Goal: Task Accomplishment & Management: Manage account settings

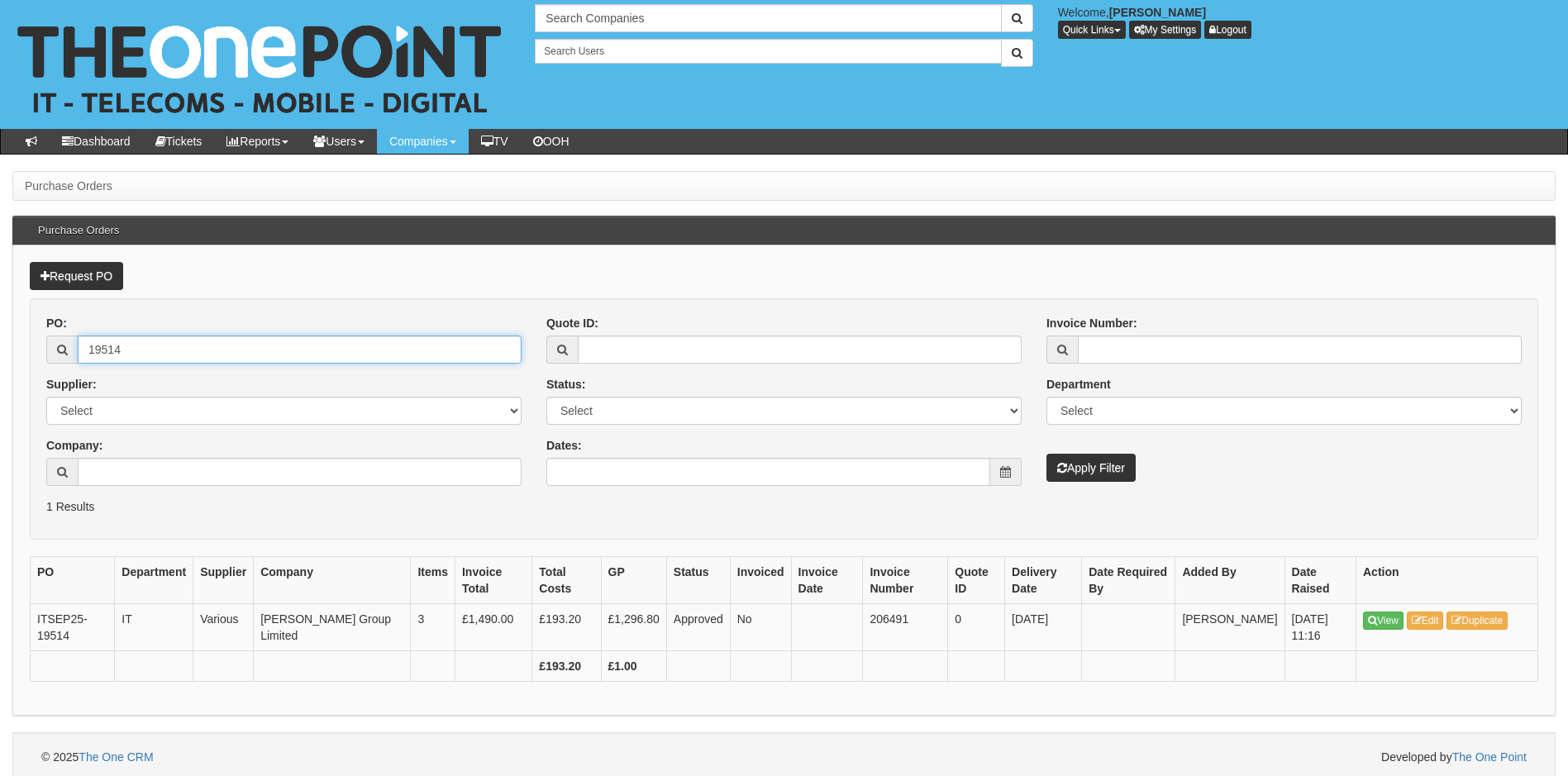
drag, startPoint x: 259, startPoint y: 351, endPoint x: 41, endPoint y: 375, distance: 219.3
click at [41, 375] on div "PO: 19514 Supplier: Select 123 REG.co.uk 1Password 3 4Gon AA Jones Electric Ltd…" at bounding box center [284, 406] width 500 height 183
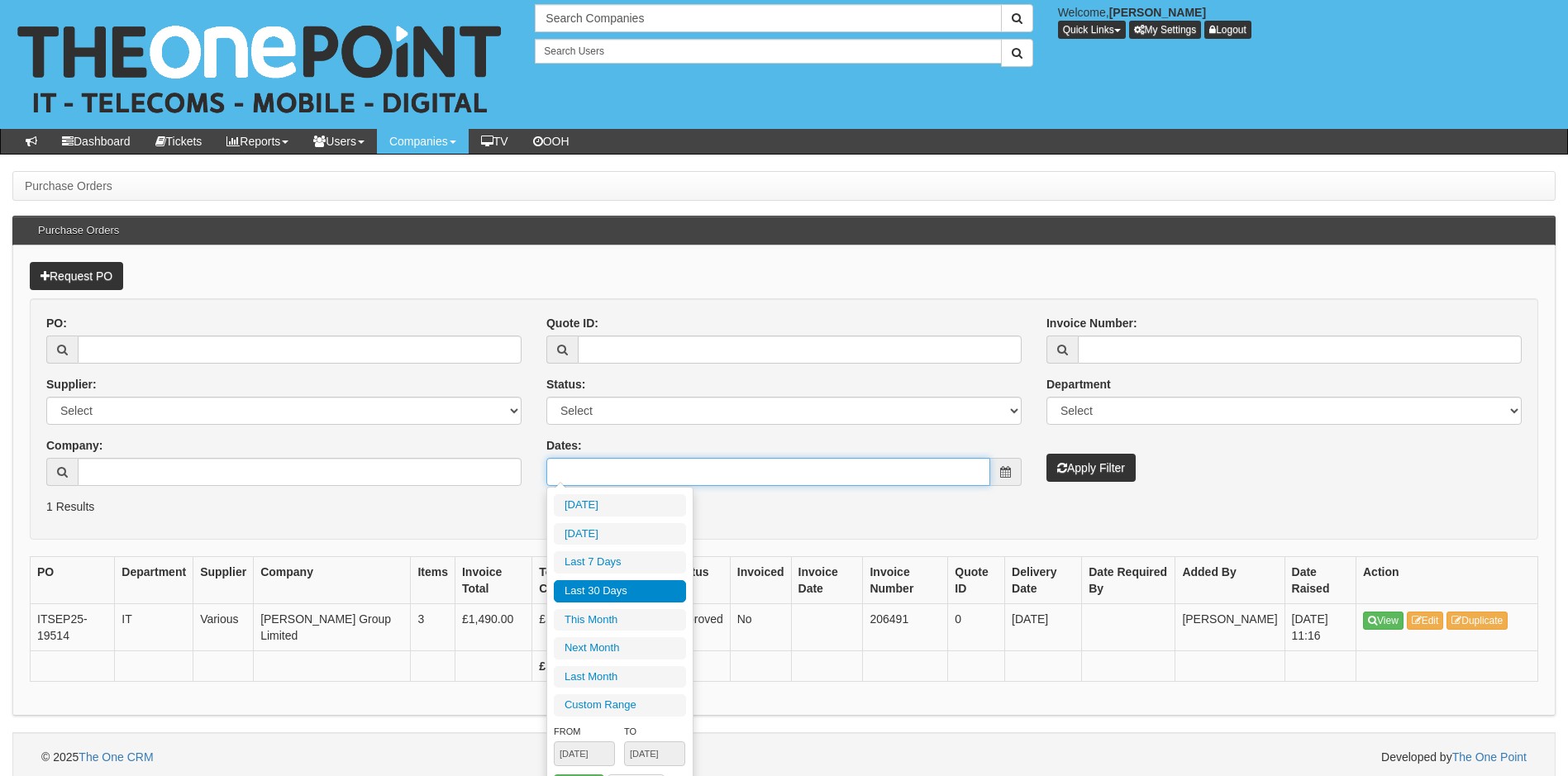
click at [614, 468] on input "Dates:" at bounding box center [768, 471] width 444 height 28
type input "2025-10-09"
type input "[DATE]"
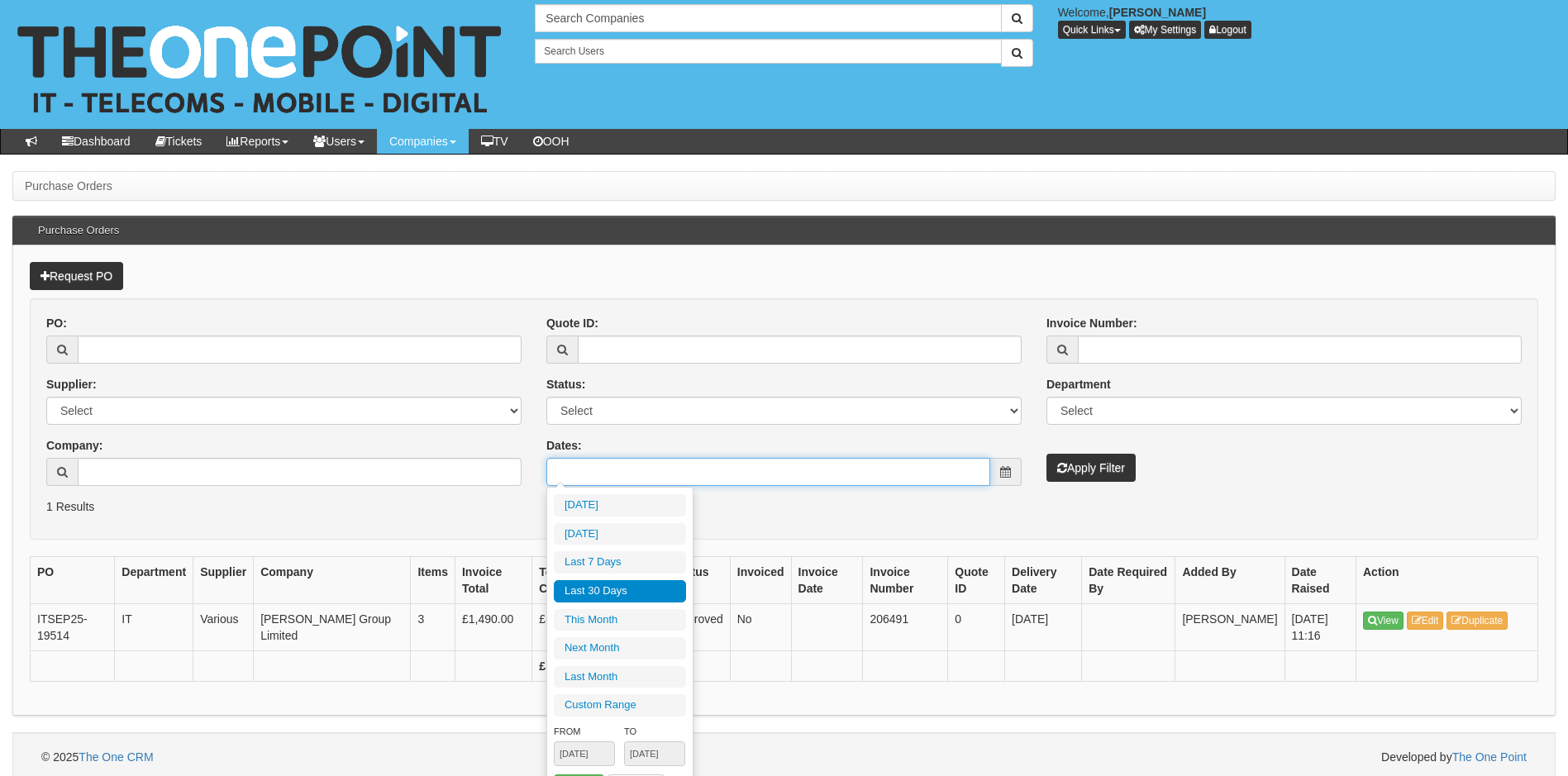
type input "[DATE]"
click at [607, 585] on li "Last 30 Days" at bounding box center [620, 591] width 132 height 22
type input "[DATE] - [DATE]"
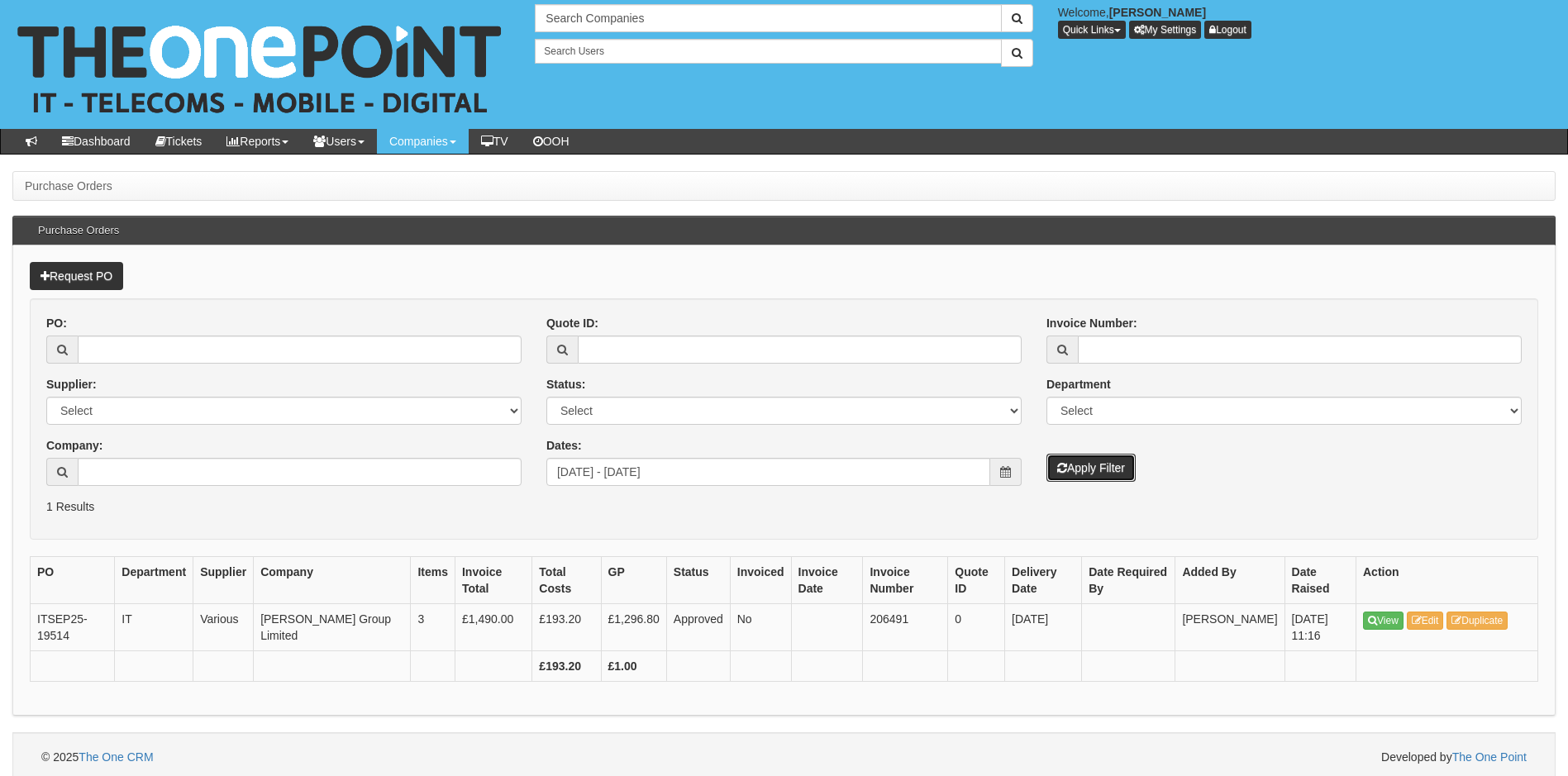
click at [1076, 461] on button "Apply Filter" at bounding box center [1091, 468] width 89 height 28
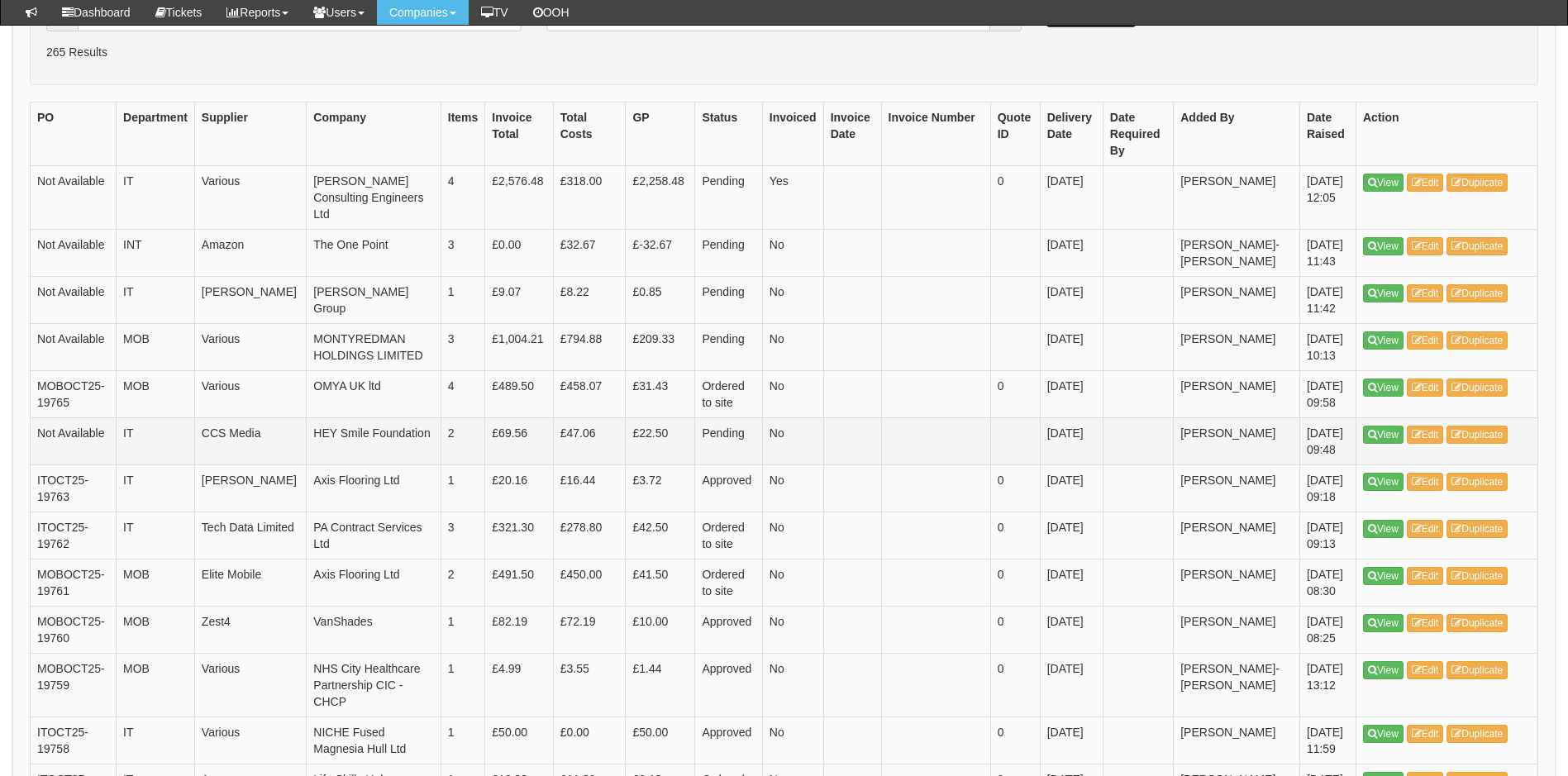
scroll to position [413, 0]
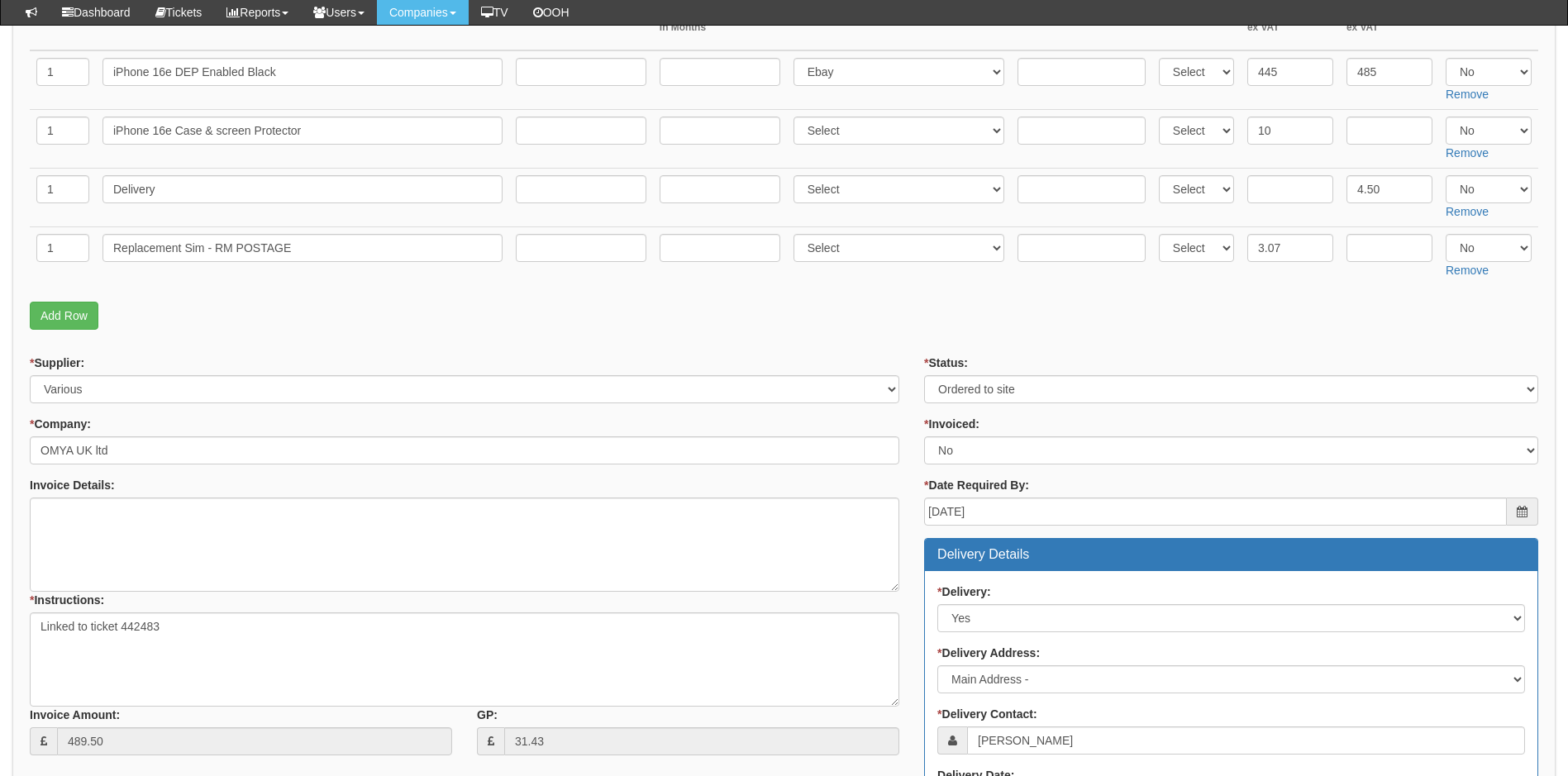
scroll to position [662, 0]
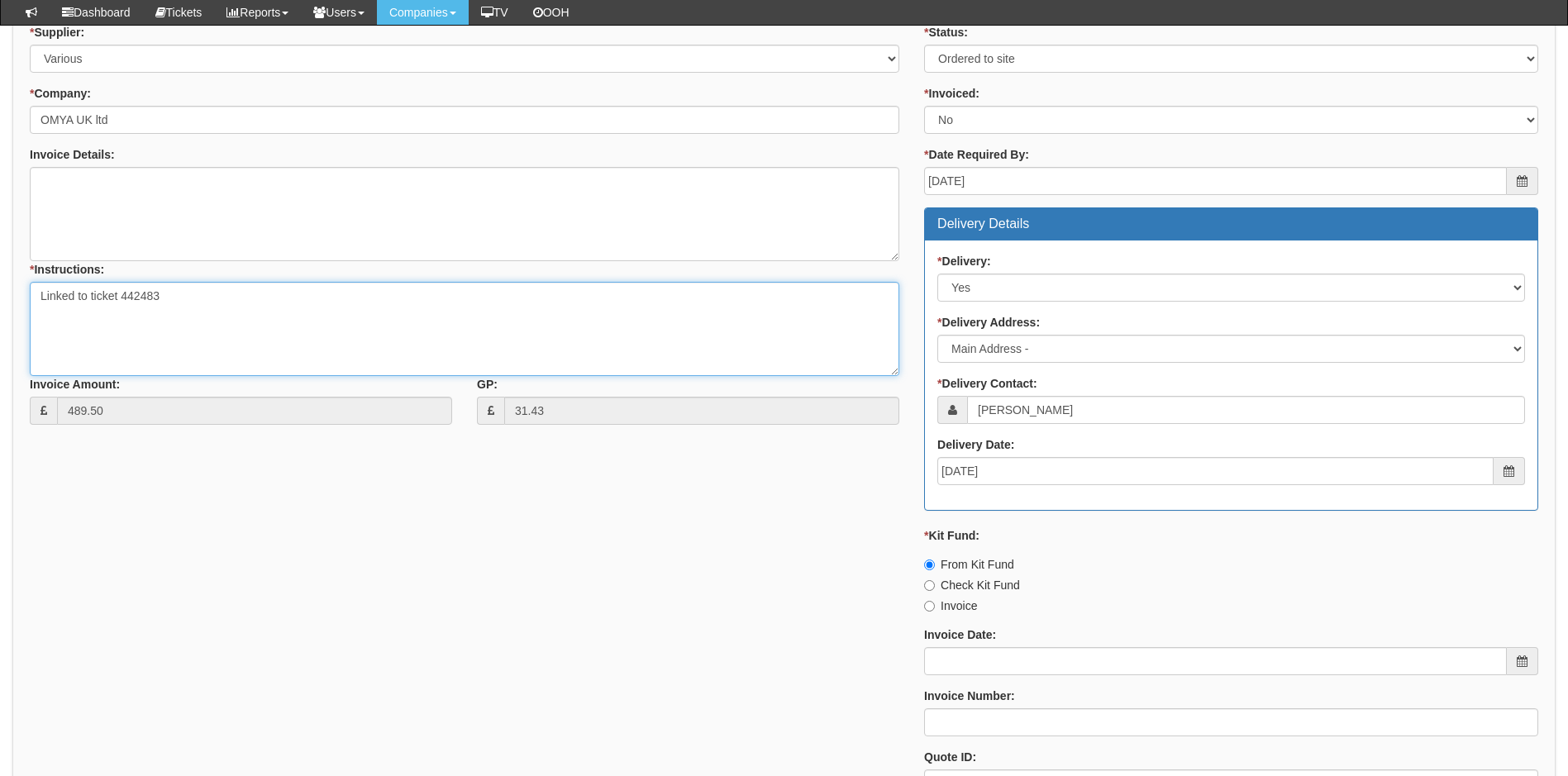
drag, startPoint x: 120, startPoint y: 298, endPoint x: 158, endPoint y: 297, distance: 38.0
click at [158, 297] on textarea "Linked to ticket 442483" at bounding box center [464, 329] width 870 height 94
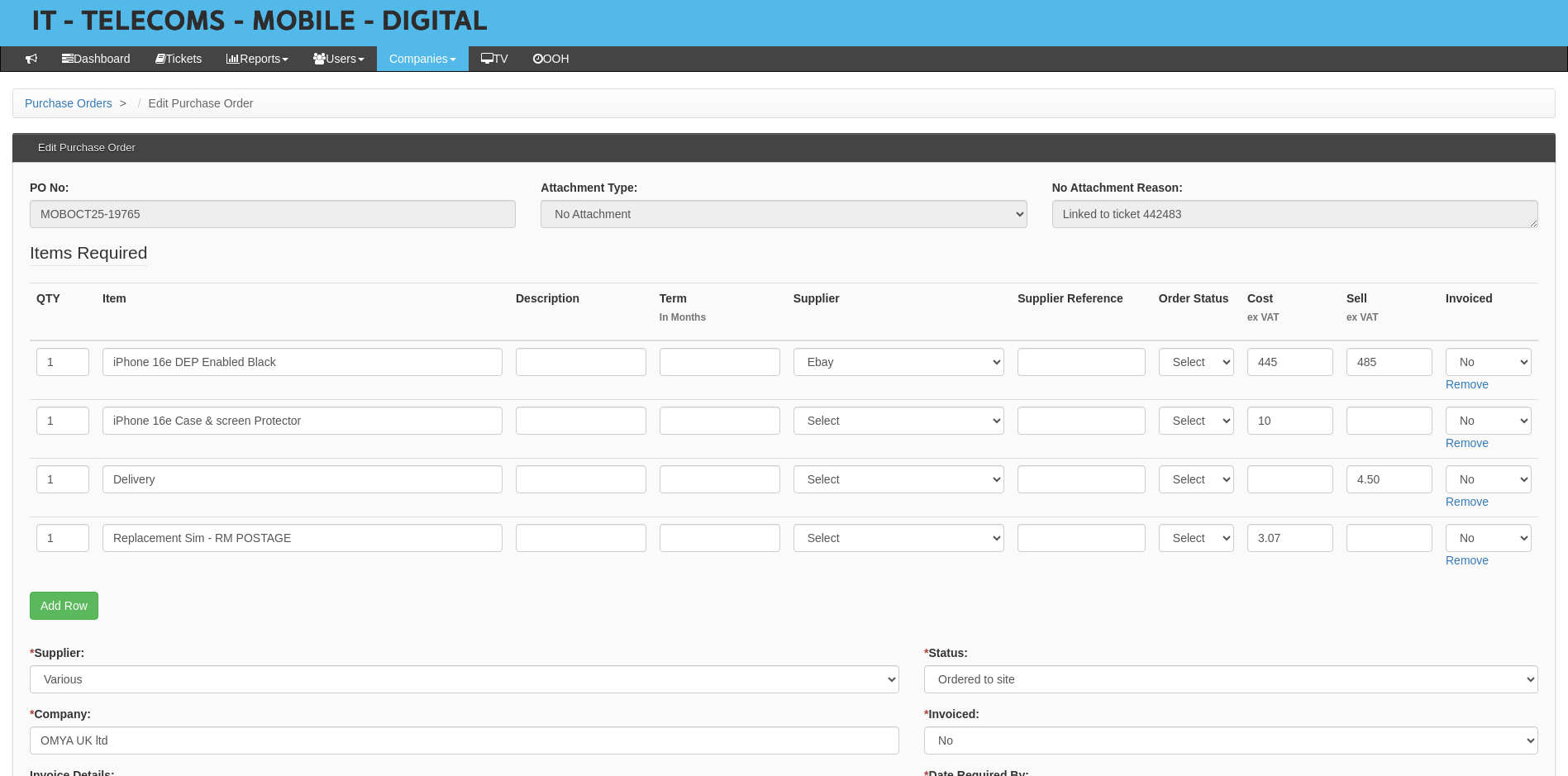
scroll to position [165, 0]
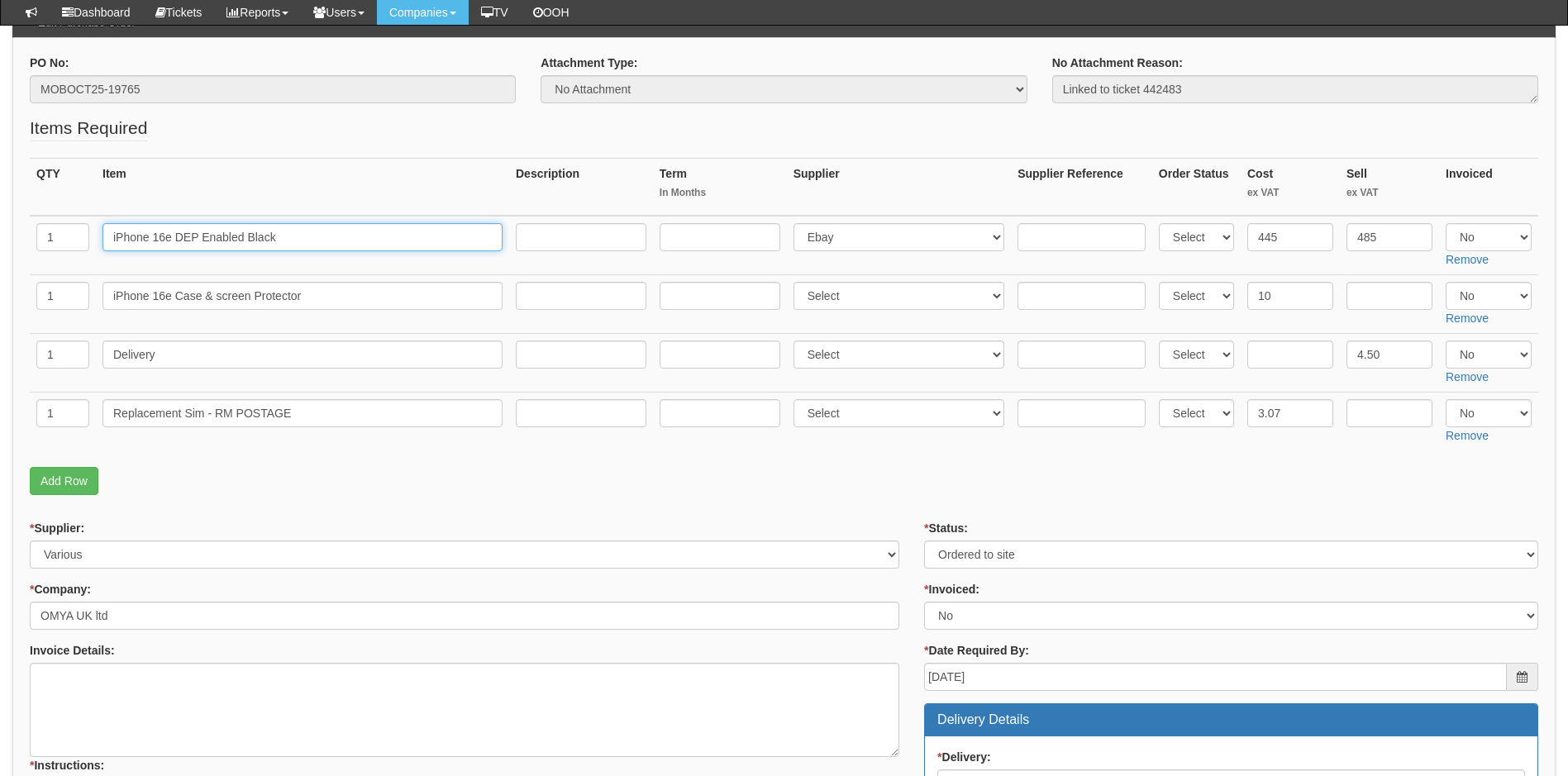
drag, startPoint x: 312, startPoint y: 242, endPoint x: 76, endPoint y: 271, distance: 237.8
click at [76, 271] on tr "1 iPhone 16e DEP Enabled Black Select 123 REG.co.uk 1Password 3 4Gon AA Jones E…" at bounding box center [784, 244] width 1508 height 59
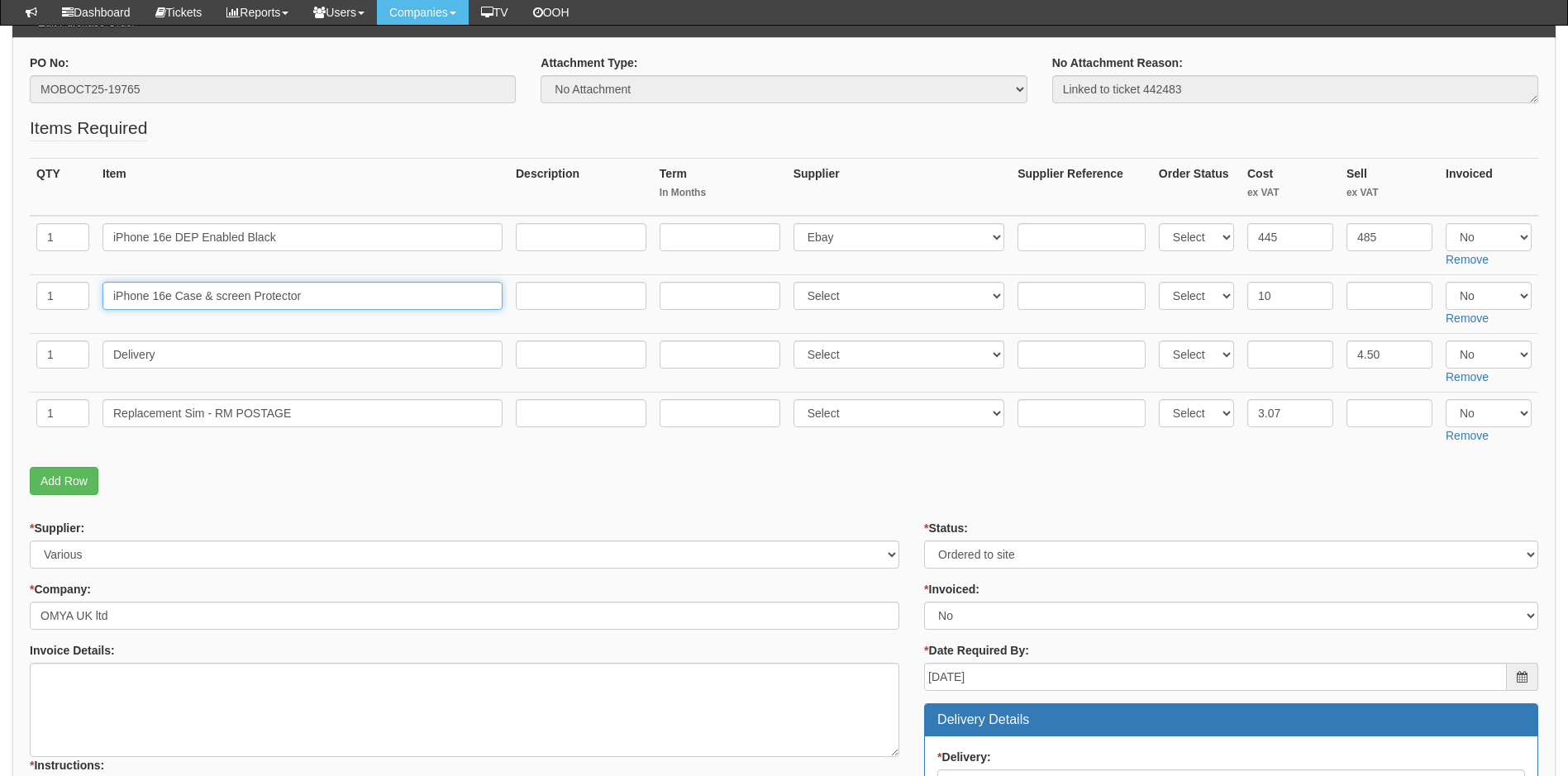
drag, startPoint x: 327, startPoint y: 296, endPoint x: 102, endPoint y: 323, distance: 226.6
click at [102, 323] on td "iPhone 16e Case & screen Protector" at bounding box center [303, 305] width 413 height 59
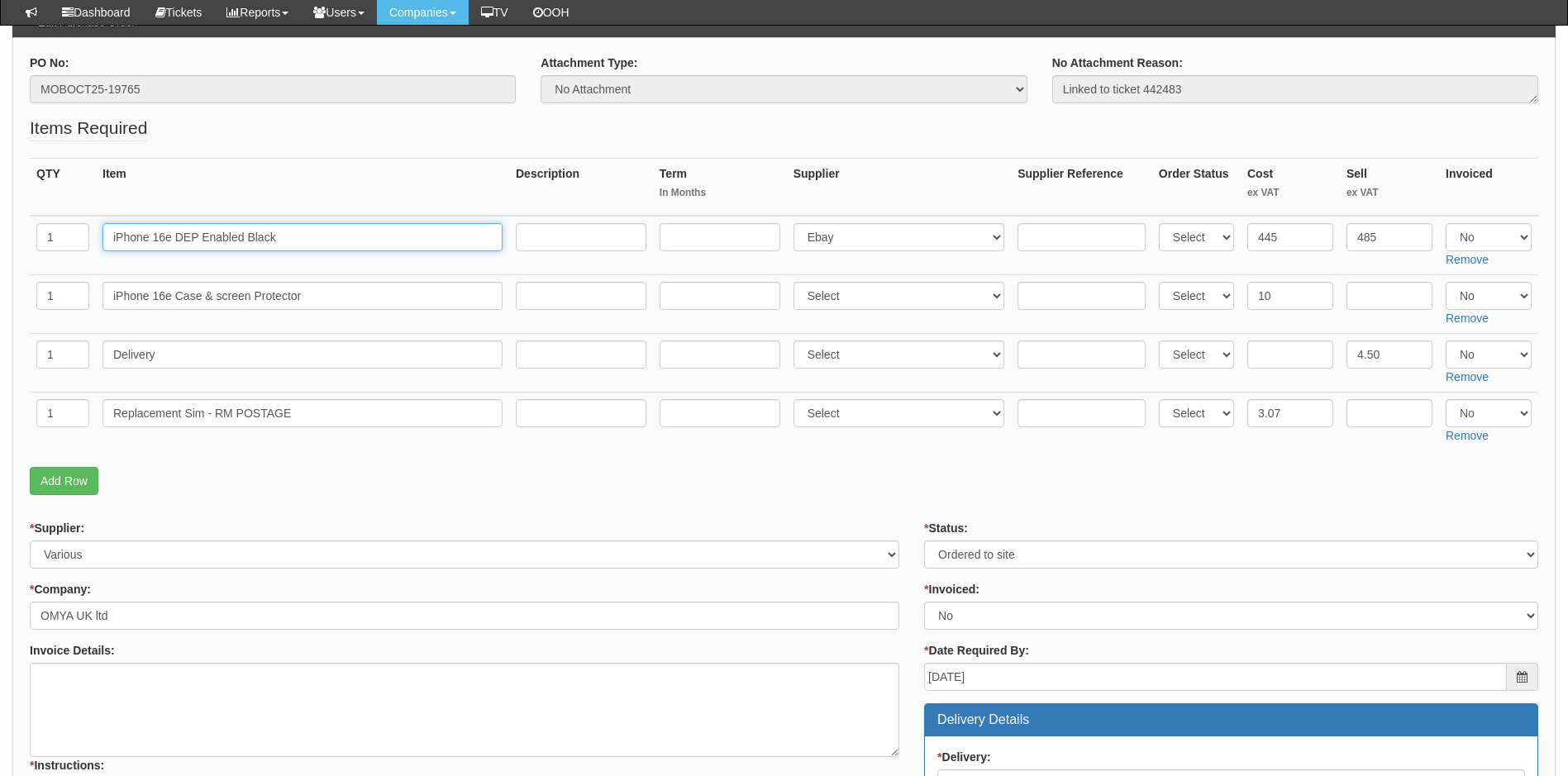
drag, startPoint x: 284, startPoint y: 232, endPoint x: 80, endPoint y: 238, distance: 204.1
click at [80, 238] on tr "1 iPhone 16e DEP Enabled Black Select 123 REG.co.uk 1Password 3 4Gon AA Jones E…" at bounding box center [784, 244] width 1508 height 59
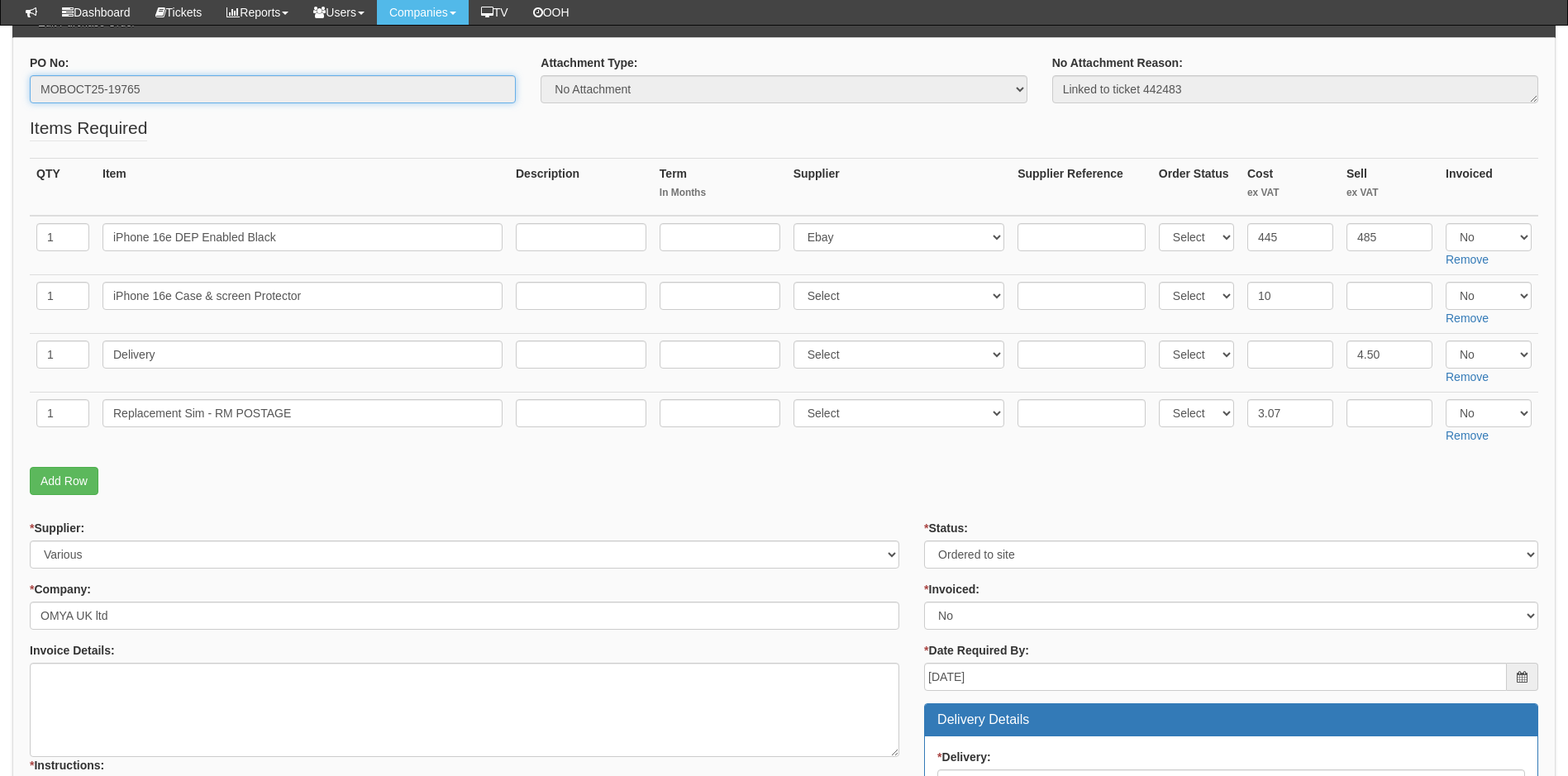
drag, startPoint x: 157, startPoint y: 93, endPoint x: -26, endPoint y: 101, distance: 183.2
click at [0, 101] on html "× Send Email × Add Appointment × Create Ticket × Create Proactive Activity × Ad…" at bounding box center [784, 660] width 1568 height 1650
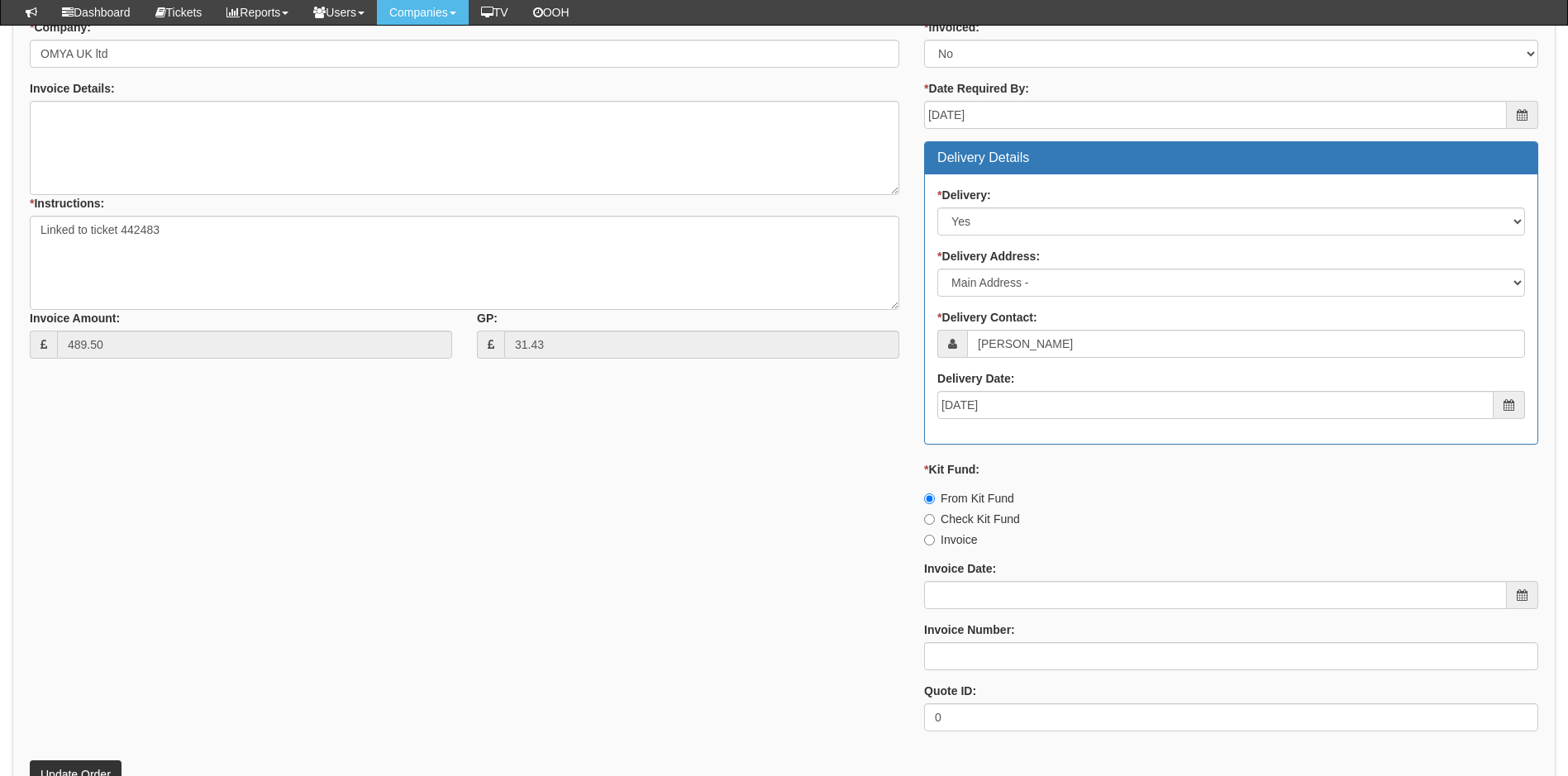
scroll to position [874, 0]
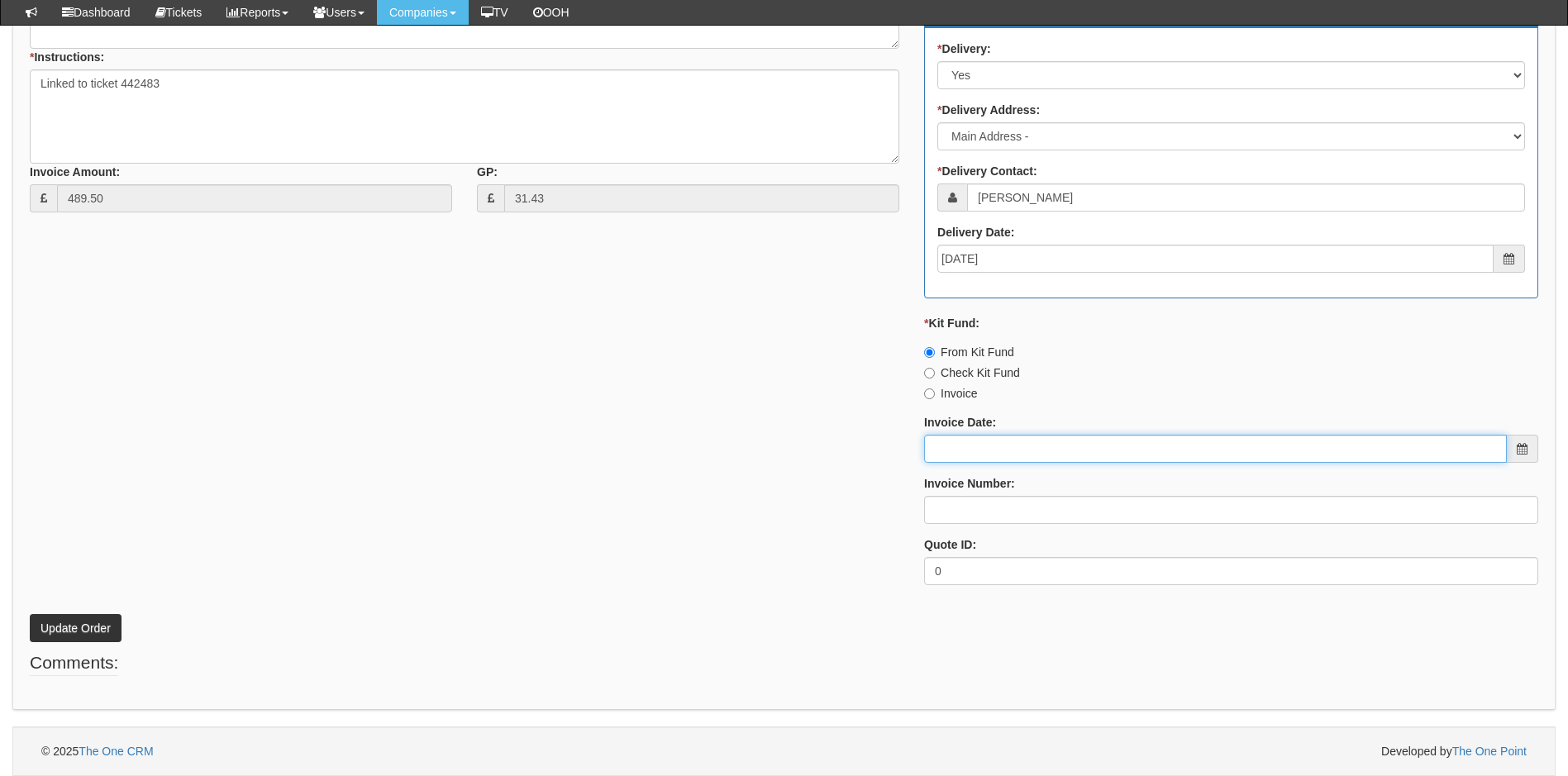
drag, startPoint x: 960, startPoint y: 452, endPoint x: 966, endPoint y: 462, distance: 11.7
click at [960, 452] on input "Invoice Date:" at bounding box center [1215, 448] width 583 height 28
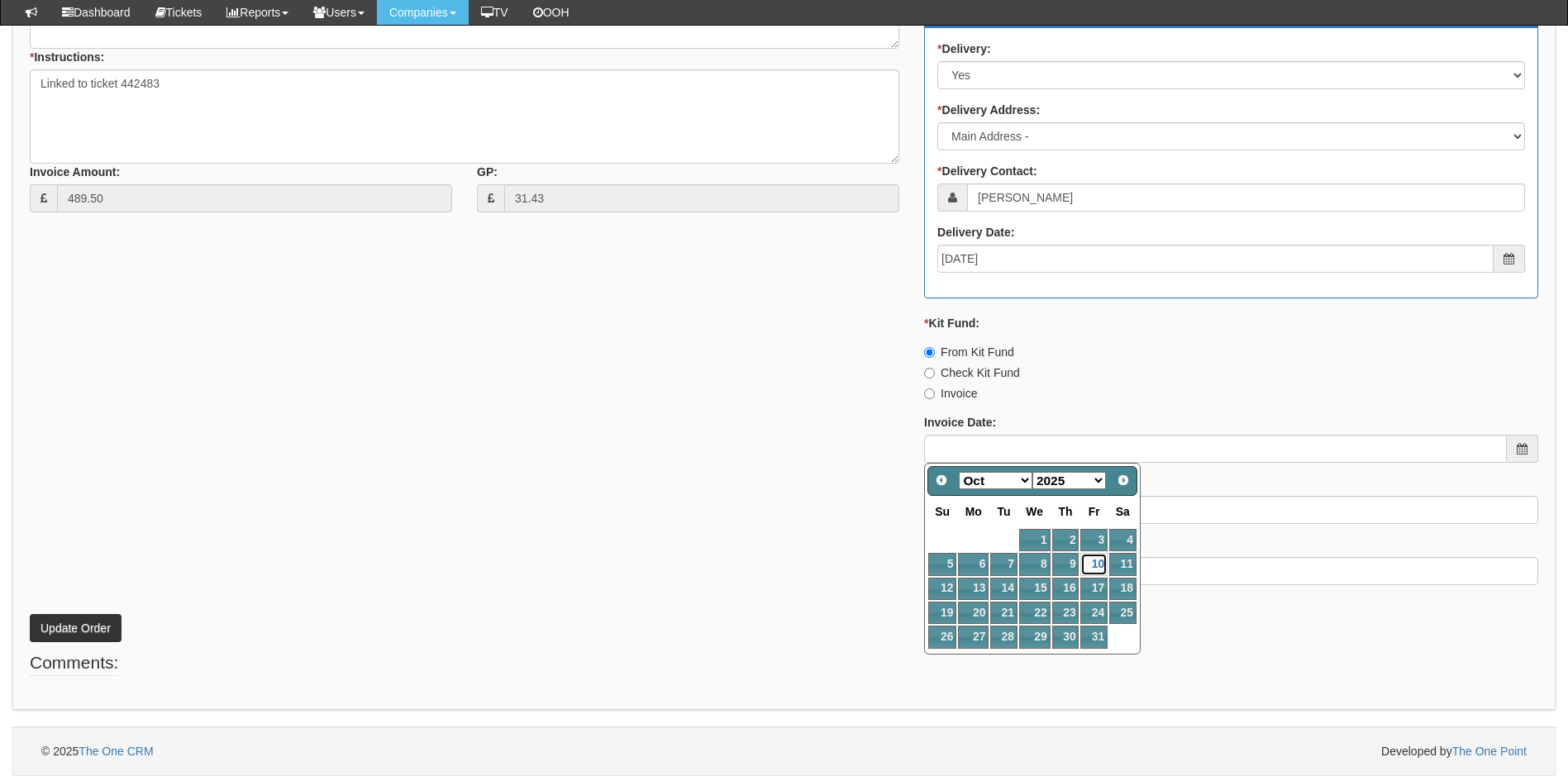
click at [1091, 563] on link "10" at bounding box center [1093, 564] width 26 height 22
type input "[DATE]"
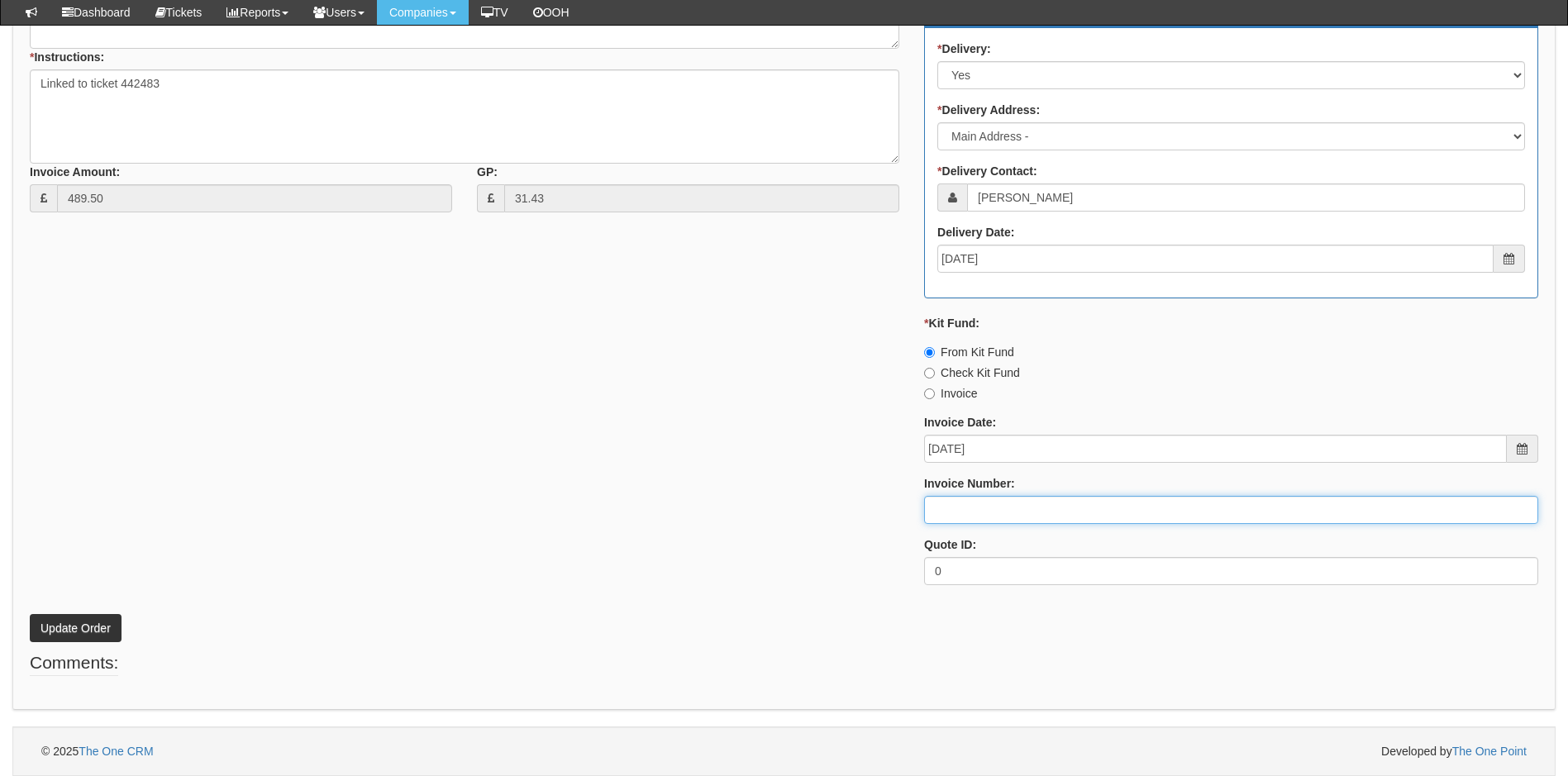
click at [998, 507] on input "Invoice Number:" at bounding box center [1231, 509] width 614 height 28
type input "207766"
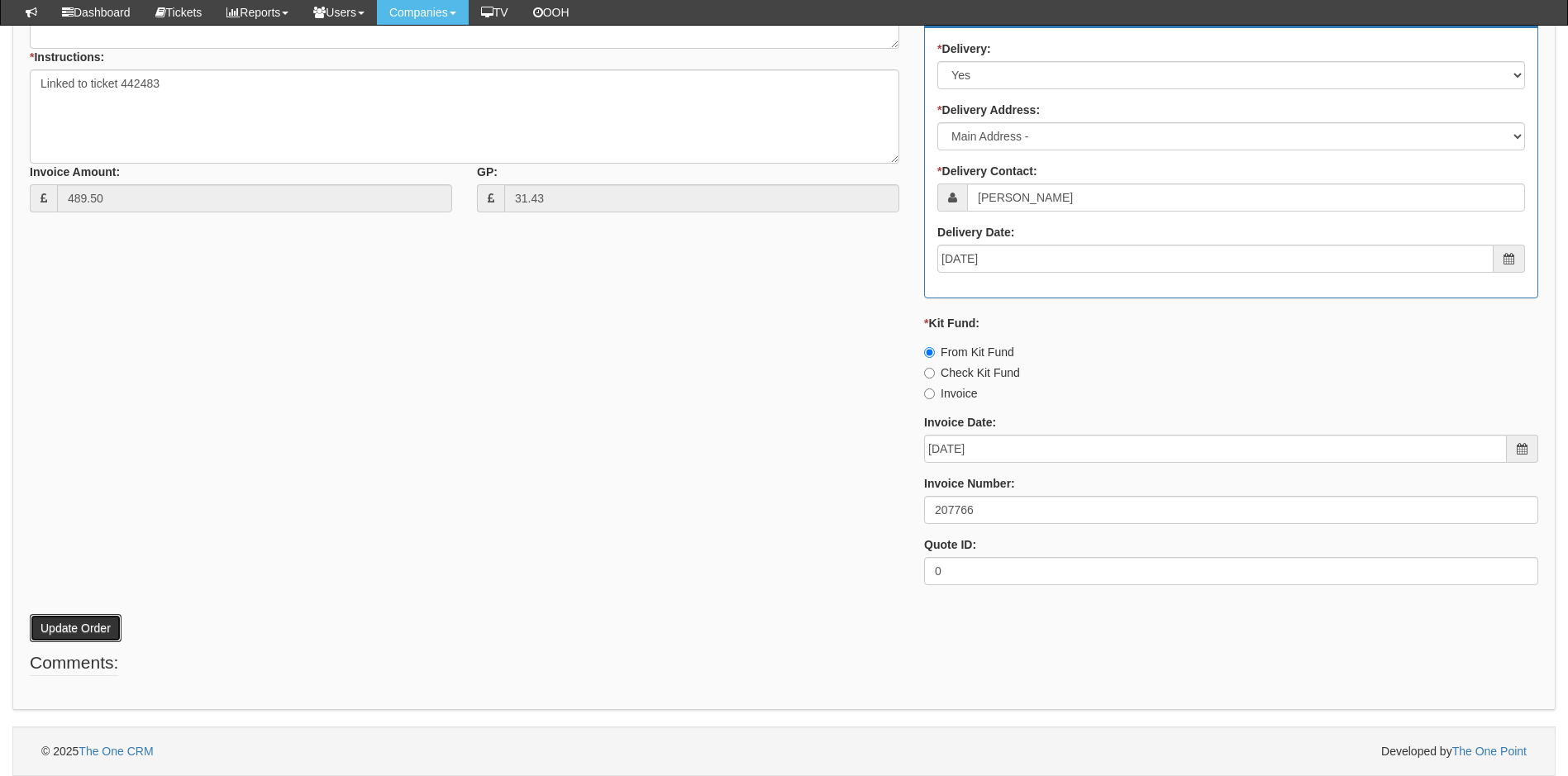
click at [104, 629] on button "Update Order" at bounding box center [76, 628] width 92 height 28
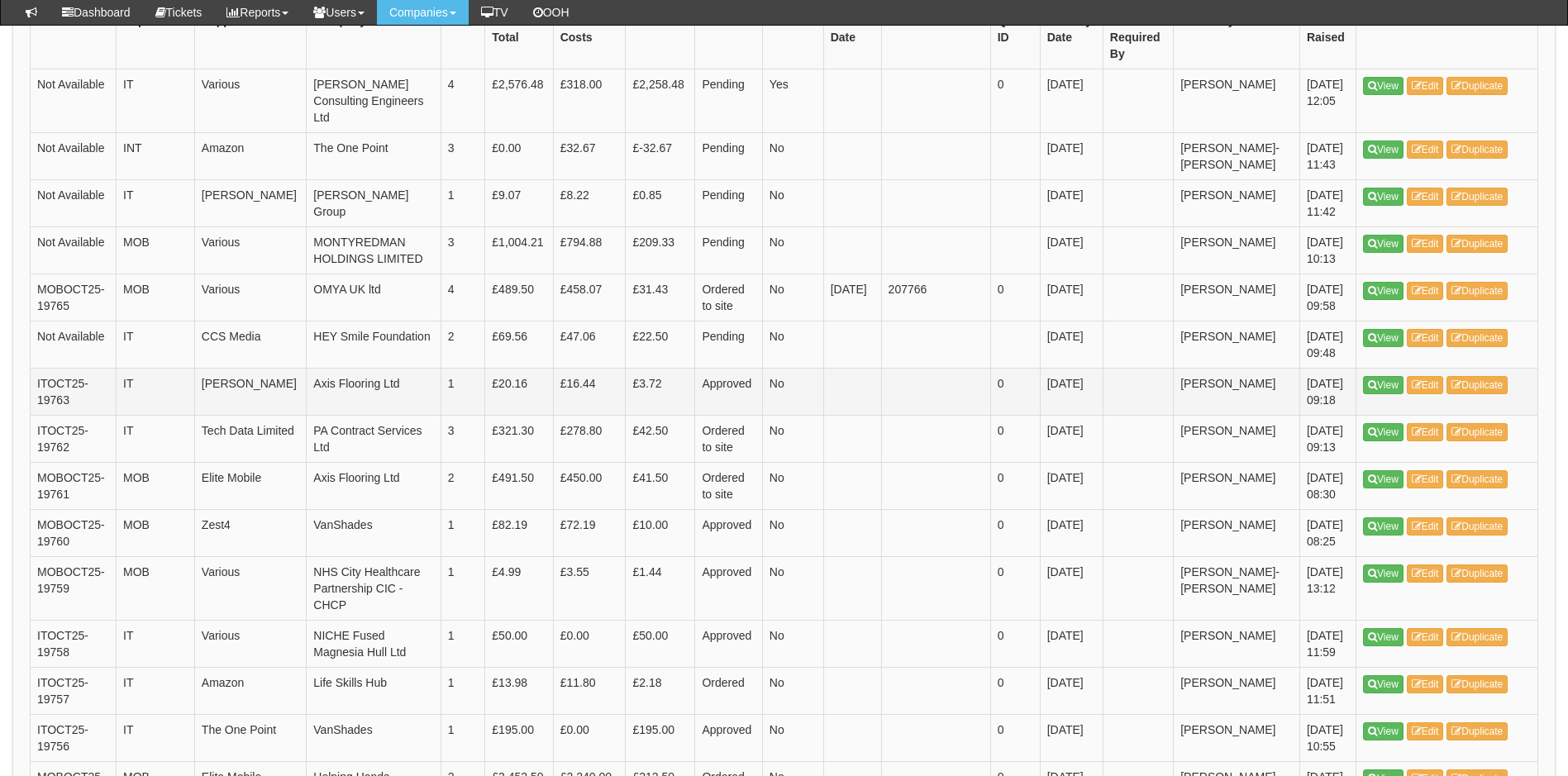
scroll to position [538, 0]
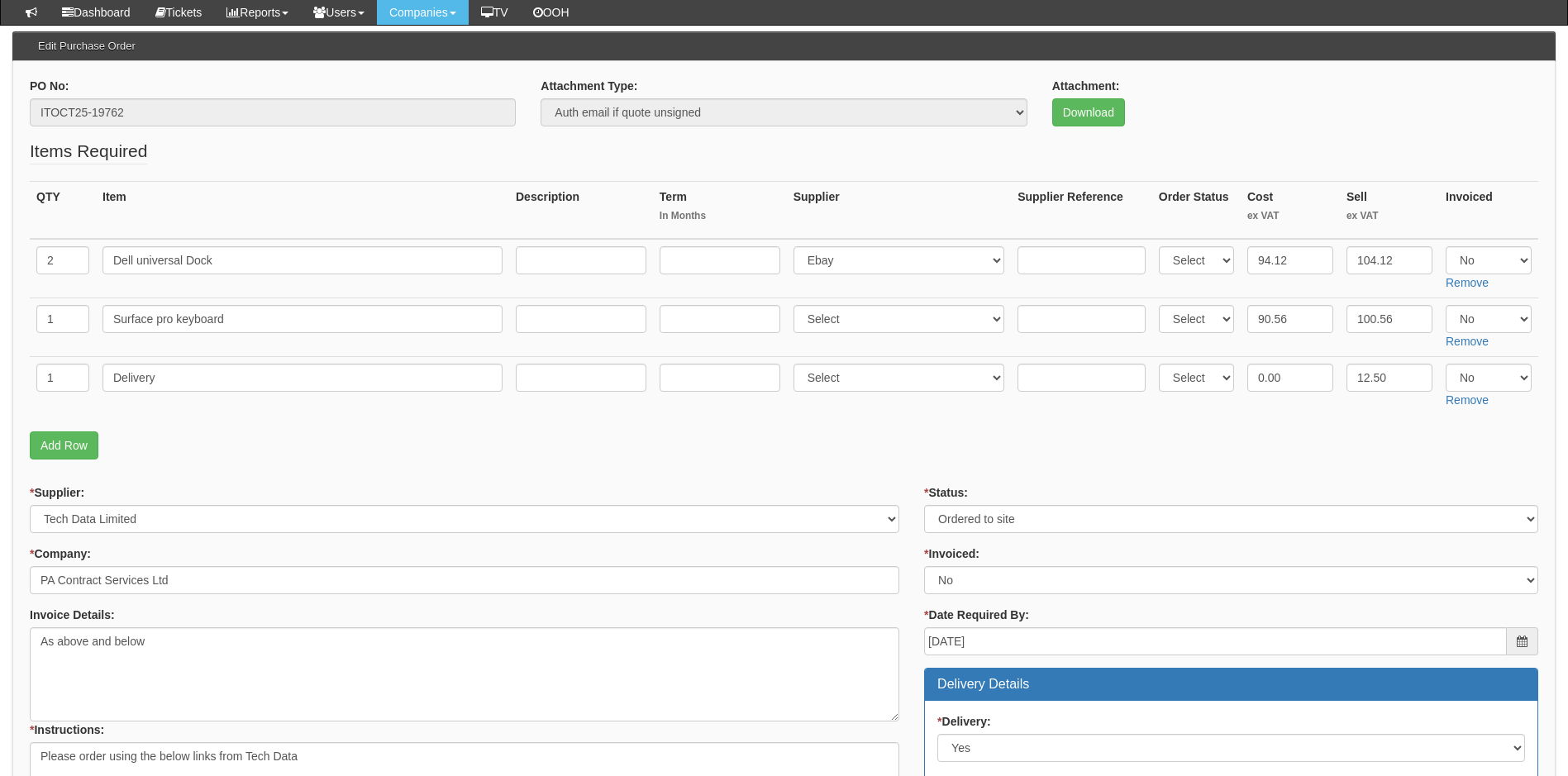
scroll to position [82, 0]
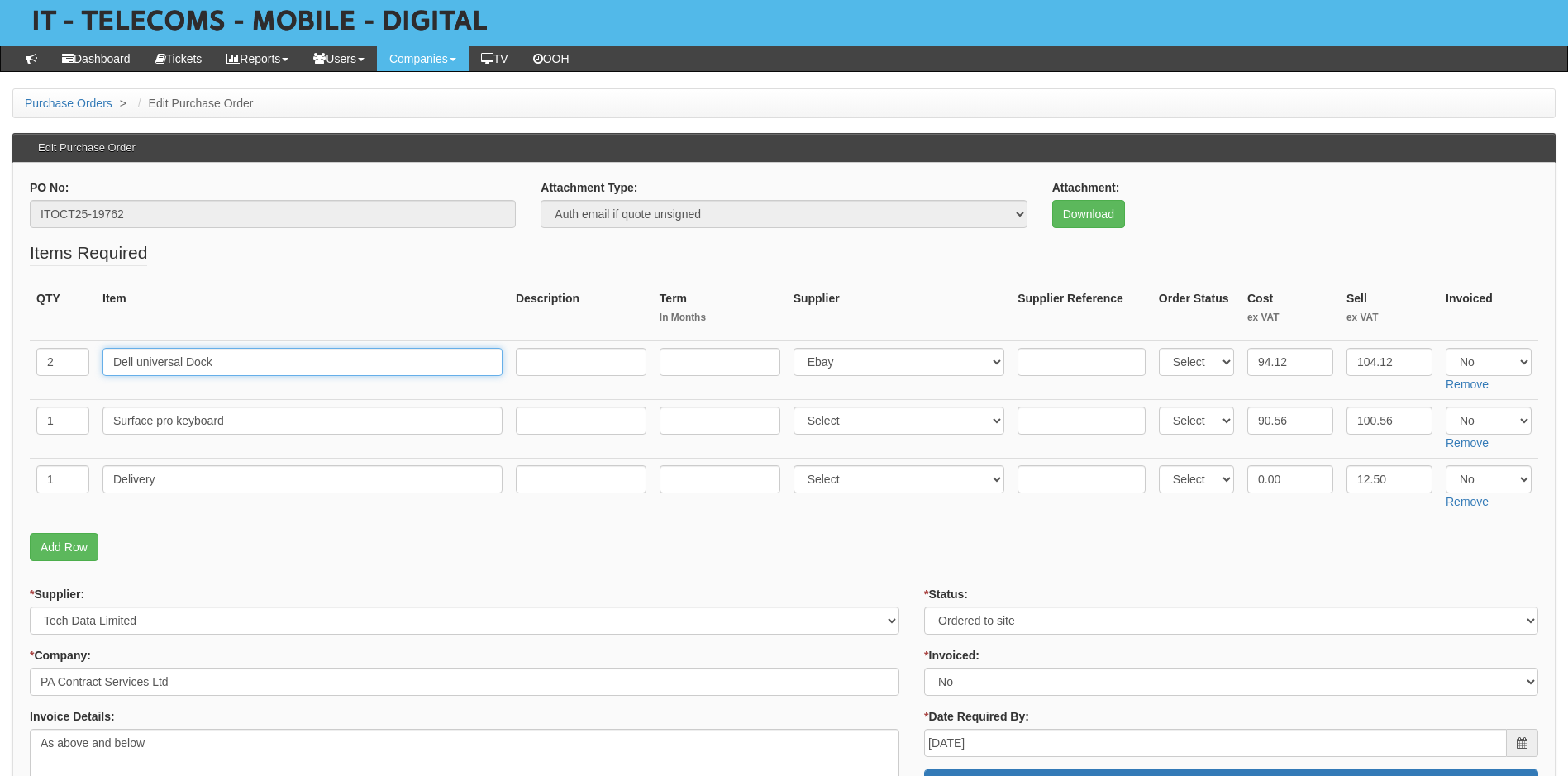
drag, startPoint x: 226, startPoint y: 362, endPoint x: 79, endPoint y: 362, distance: 147.0
click at [79, 362] on tr "2 Dell universal Dock Select 123 REG.co.uk 1Password 3 4Gon AA Jones Electric L…" at bounding box center [784, 370] width 1508 height 59
drag, startPoint x: 204, startPoint y: 420, endPoint x: 65, endPoint y: 416, distance: 139.1
click at [65, 416] on tr "1 Surface pro keyboard Select 123 REG.co.uk 1Password 3 4Gon AA Jones Electric …" at bounding box center [784, 430] width 1508 height 59
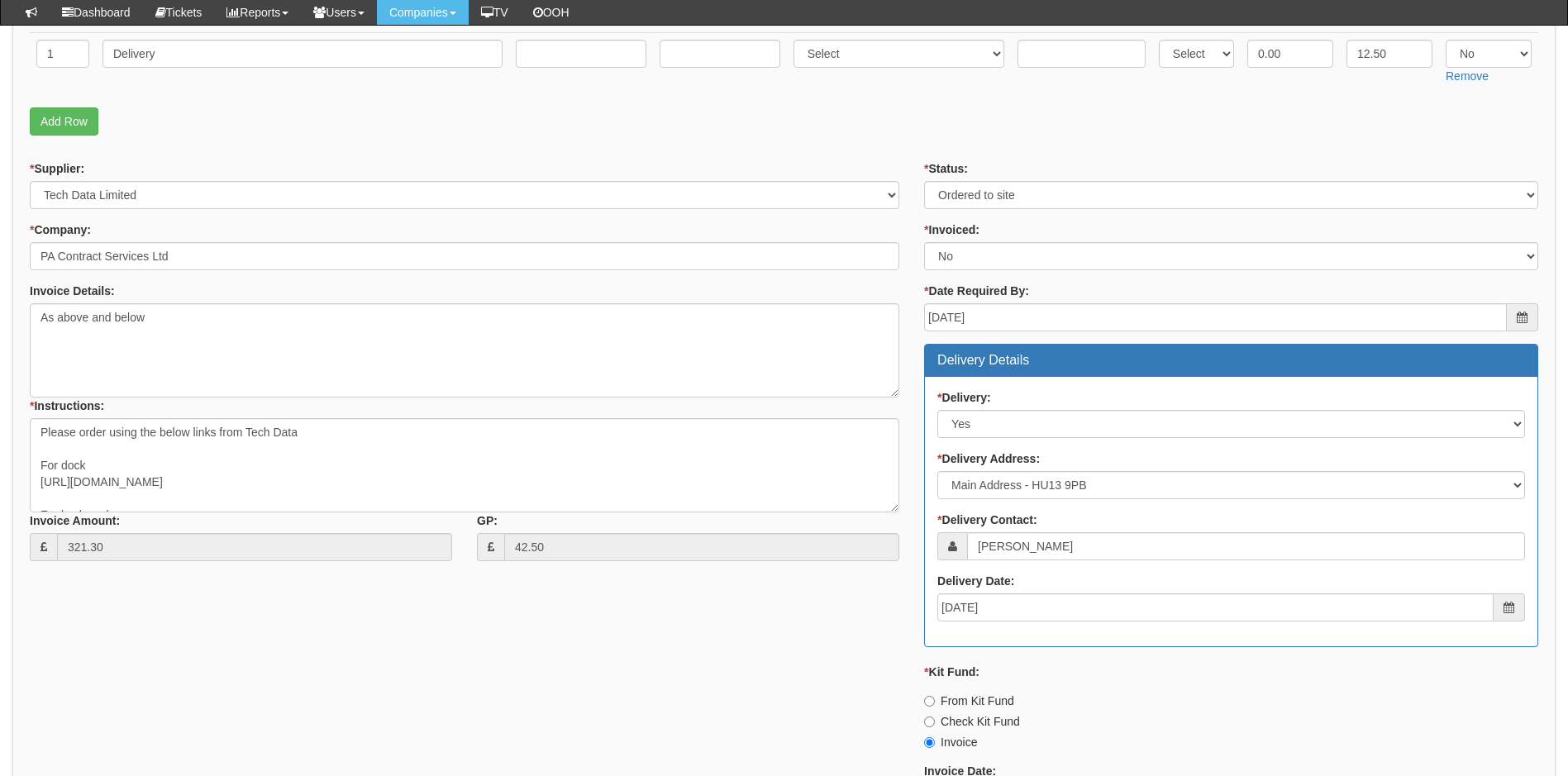
scroll to position [662, 0]
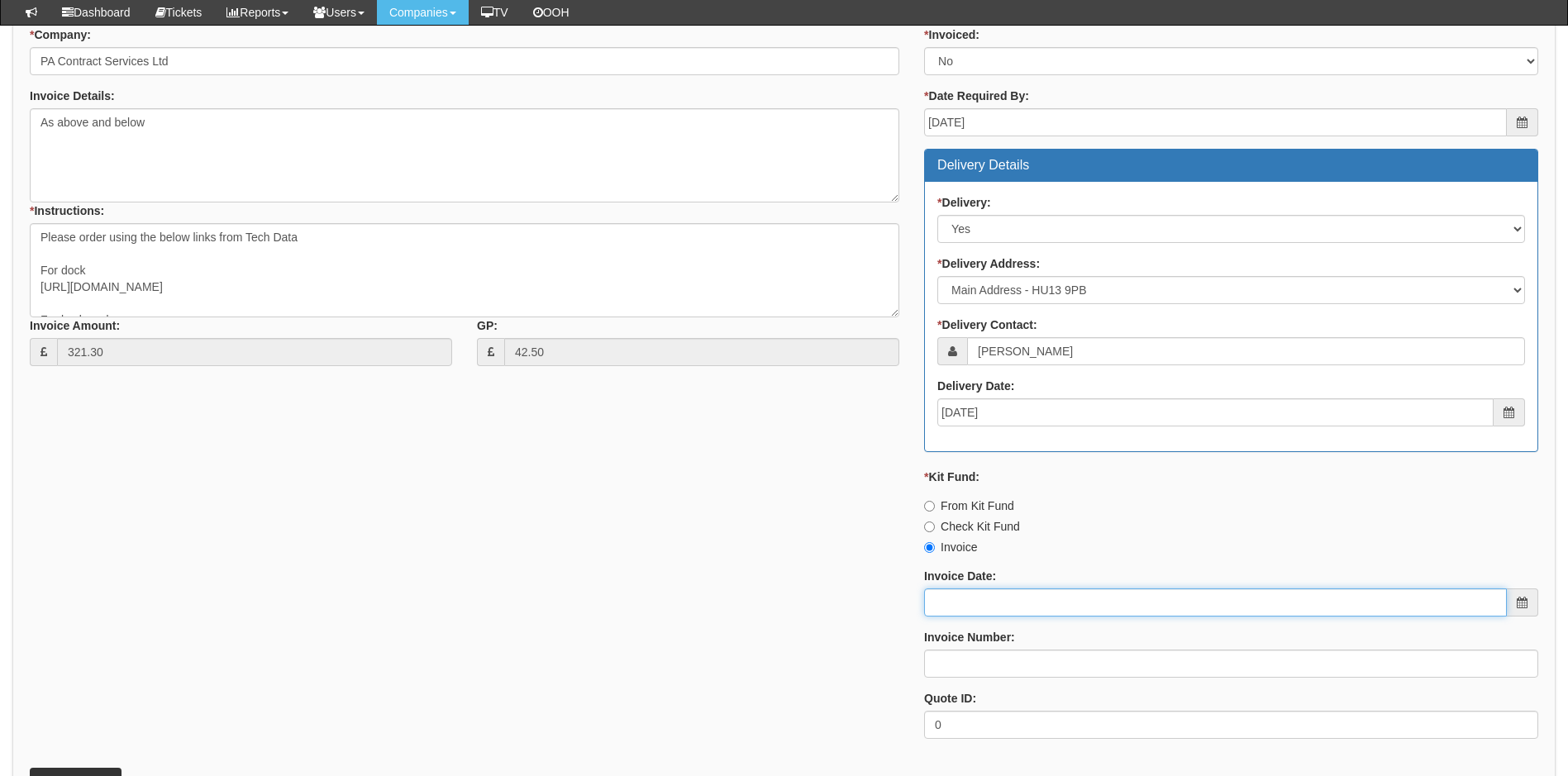
click at [998, 597] on input "Invoice Date:" at bounding box center [1215, 602] width 583 height 28
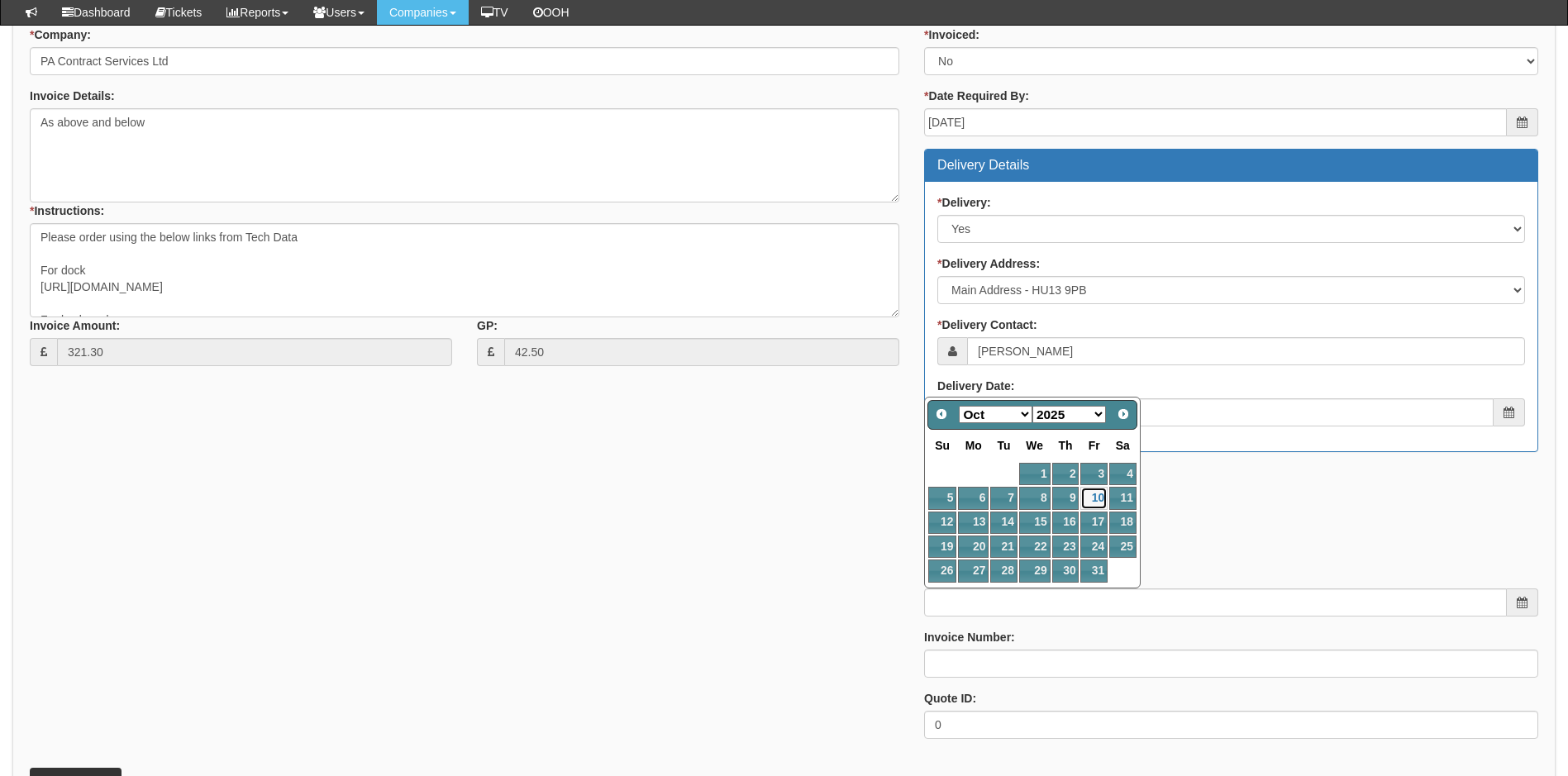
click at [1094, 493] on link "10" at bounding box center [1093, 498] width 26 height 22
type input "[DATE]"
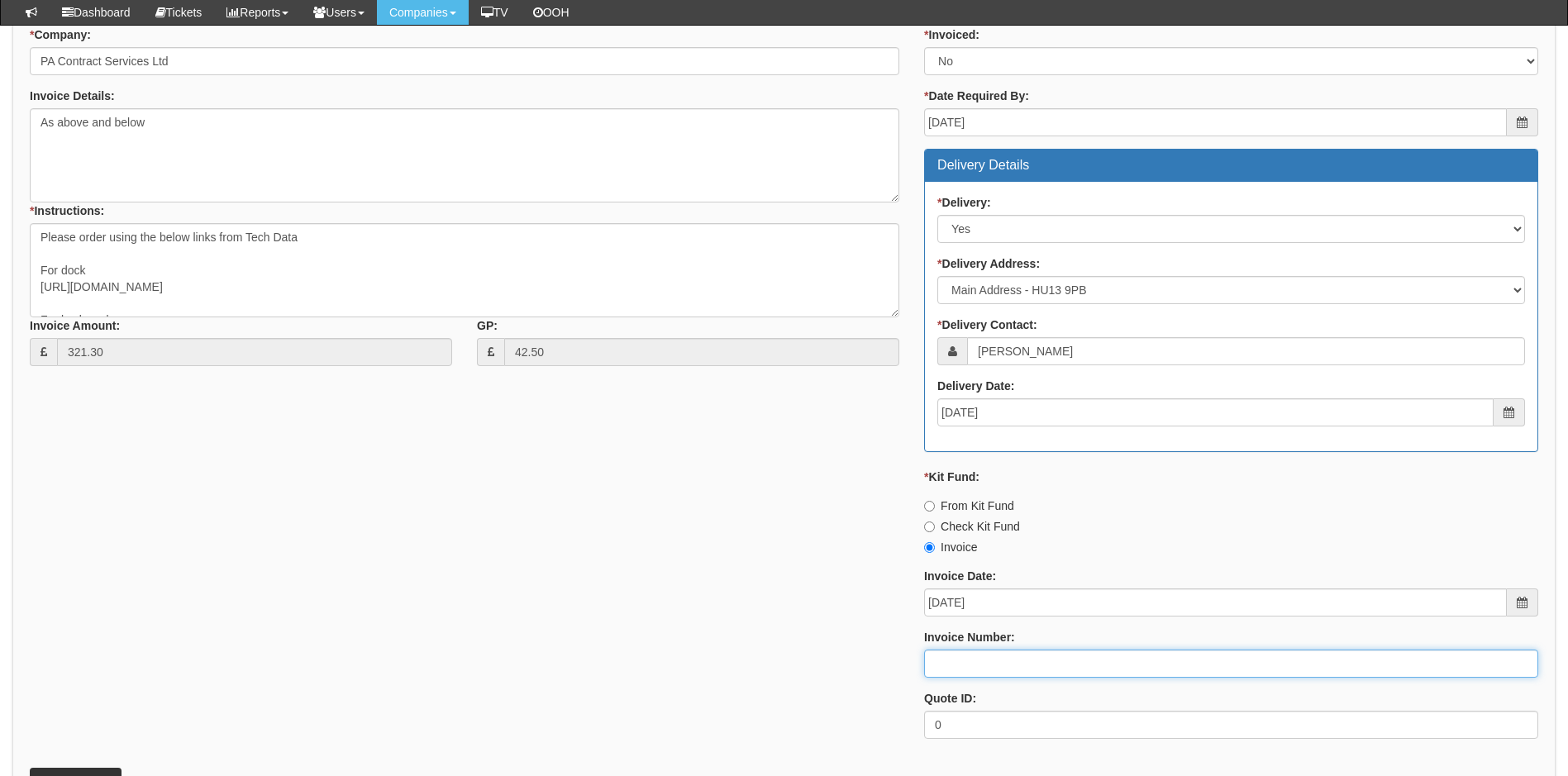
click at [1023, 662] on input "Invoice Number:" at bounding box center [1231, 663] width 614 height 28
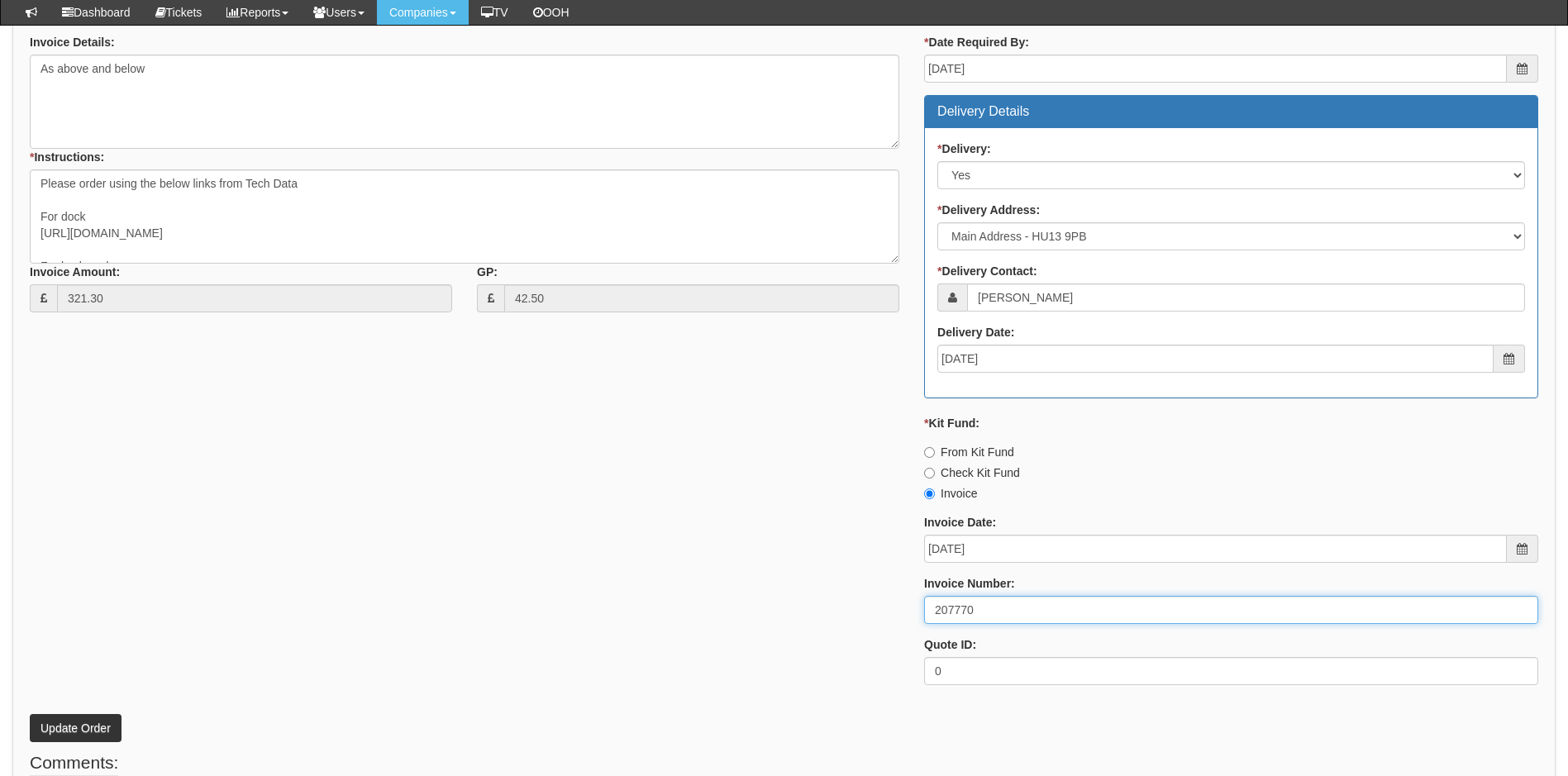
scroll to position [744, 0]
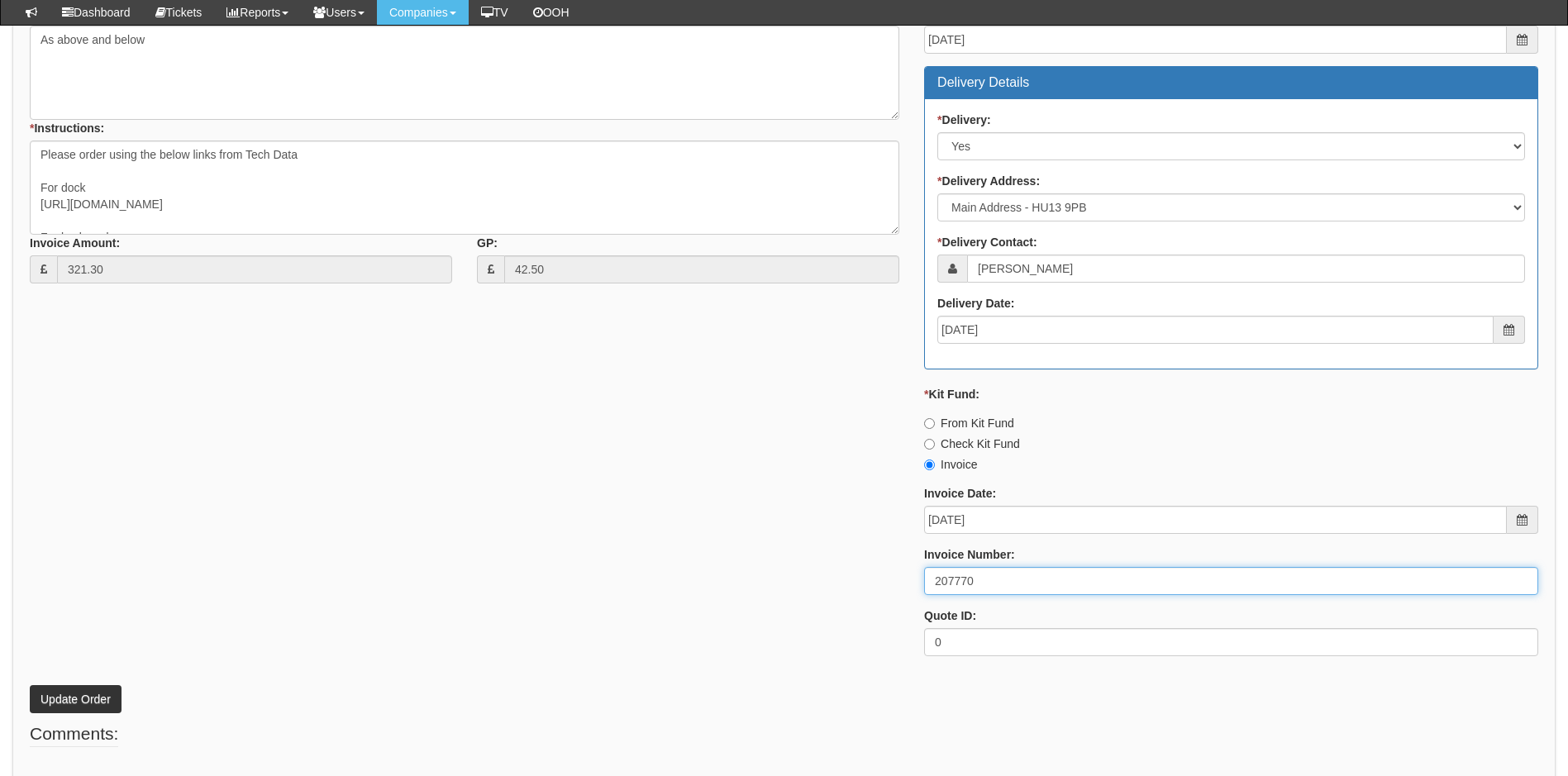
type input "207770"
click at [72, 700] on button "Update Order" at bounding box center [76, 699] width 92 height 28
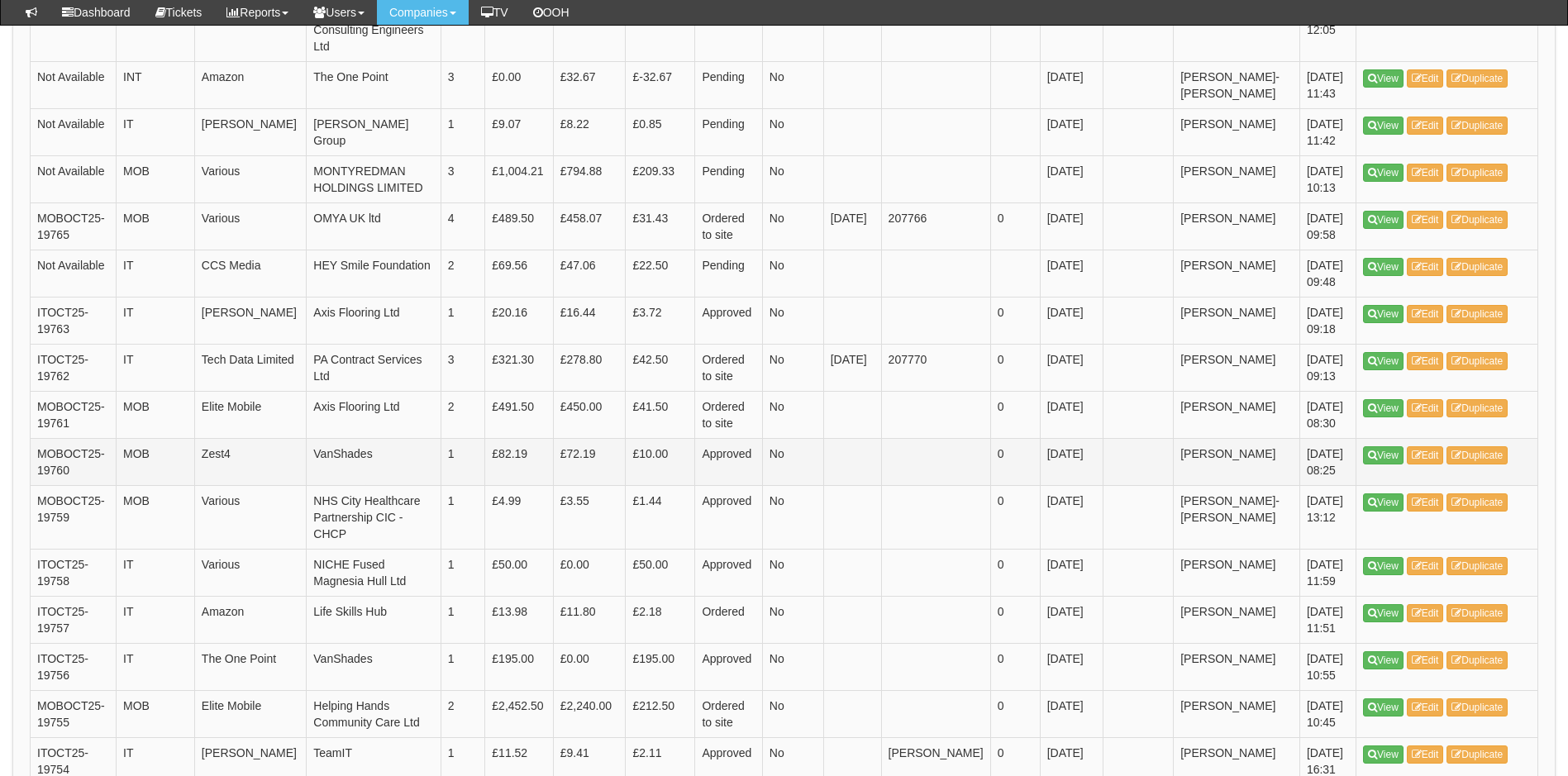
scroll to position [580, 0]
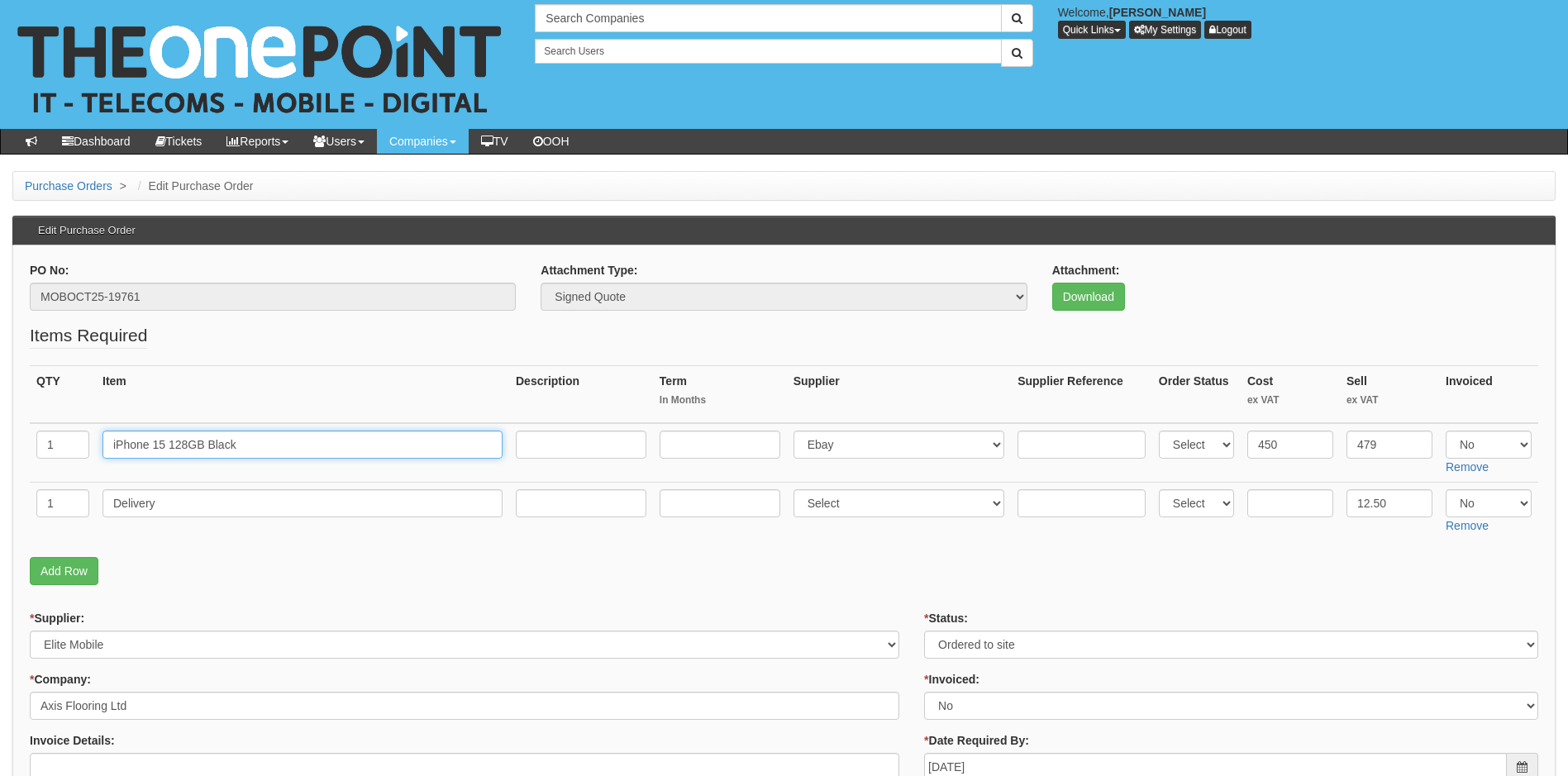
drag, startPoint x: 268, startPoint y: 441, endPoint x: 76, endPoint y: 472, distance: 194.5
click at [76, 472] on tr "1 iPhone 15 128GB Black Select 123 REG.co.uk 1Password 3 4Gon AA Jones Electric…" at bounding box center [784, 452] width 1508 height 59
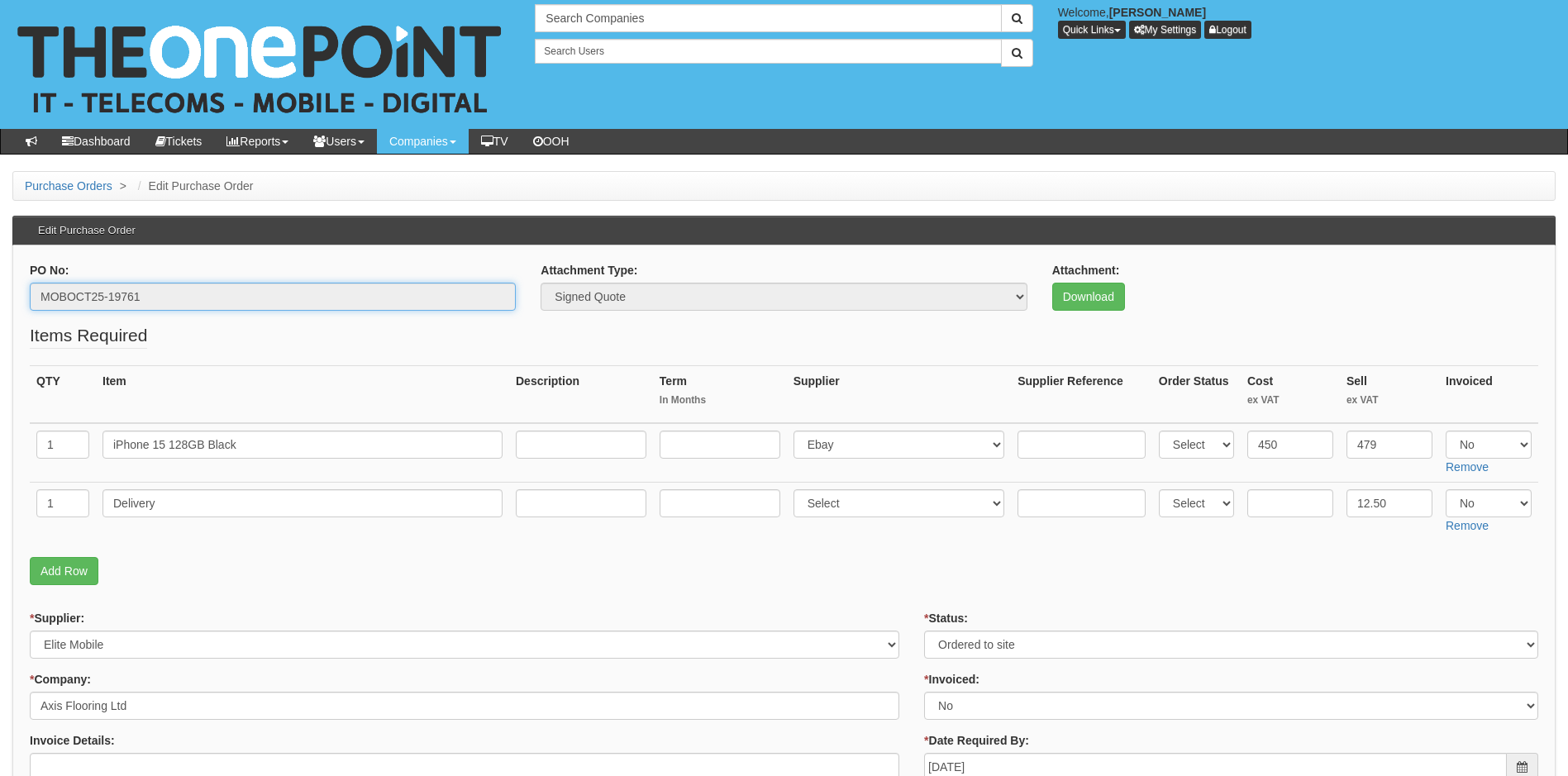
drag, startPoint x: 169, startPoint y: 292, endPoint x: -16, endPoint y: 310, distance: 185.9
click at [0, 310] on html "× Send Email × Add Appointment × Create Ticket × Create Proactive Activity × Ad…" at bounding box center [784, 788] width 1568 height 1575
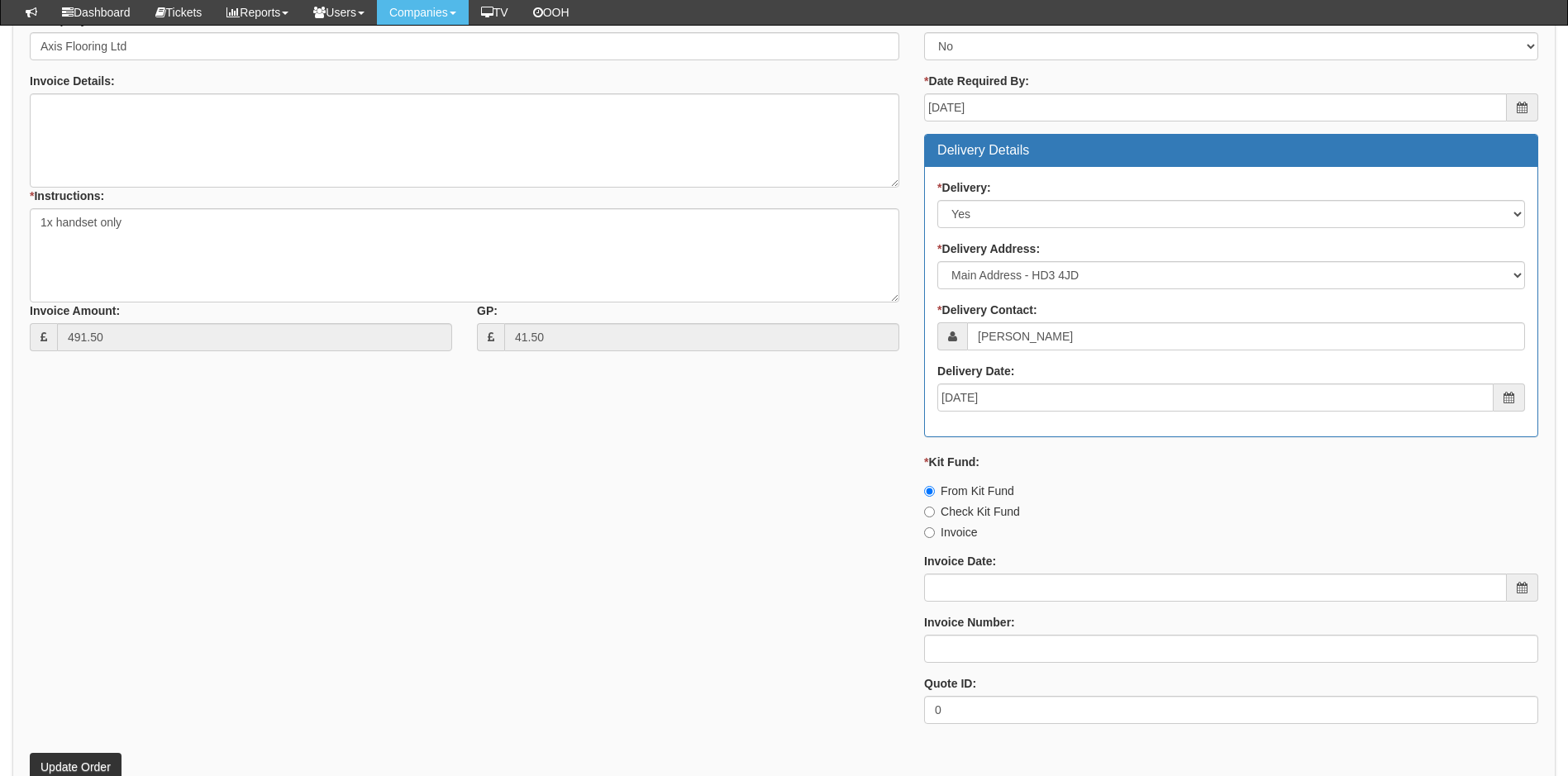
scroll to position [757, 0]
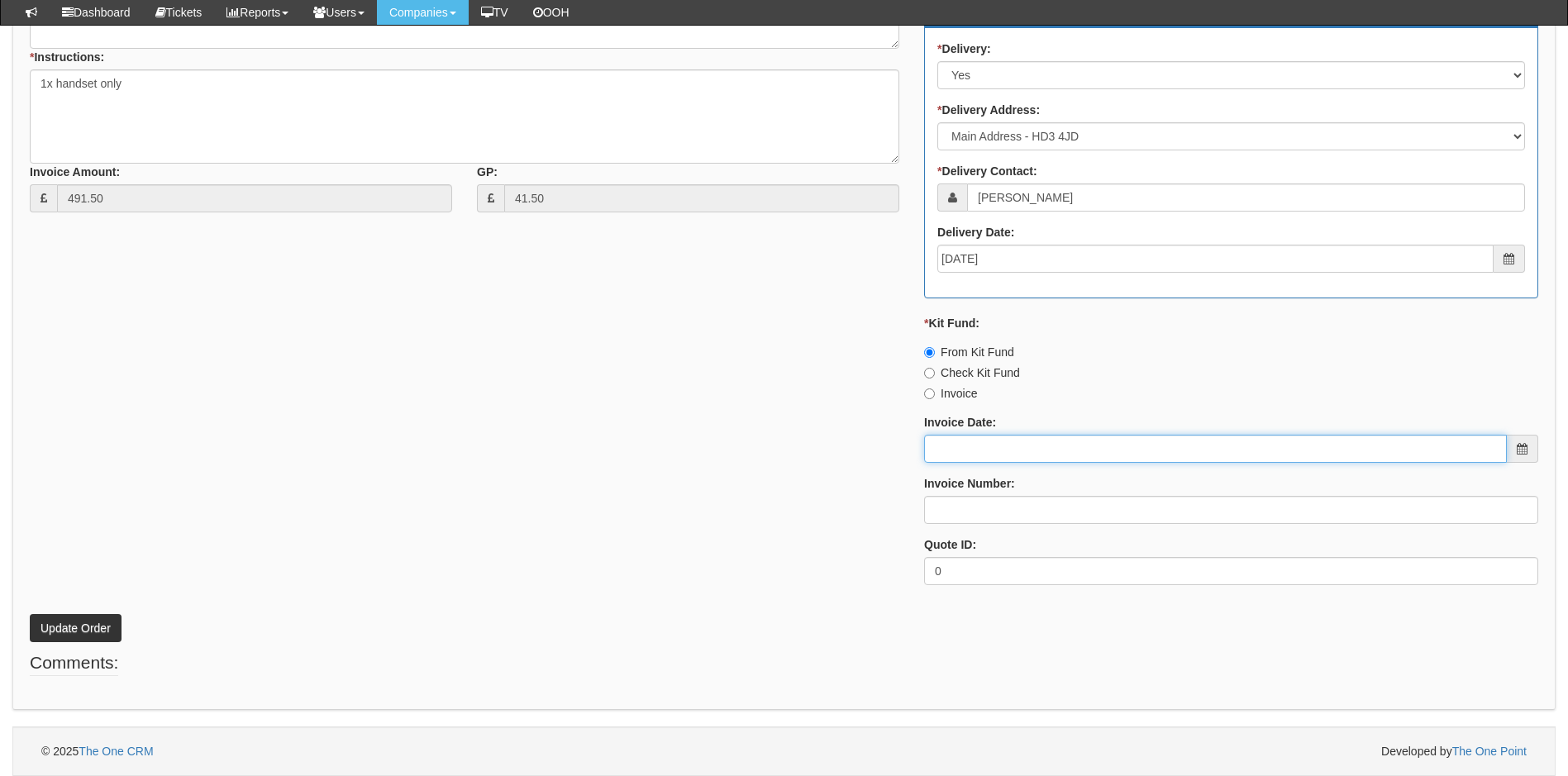
click at [1052, 451] on input "Invoice Date:" at bounding box center [1215, 448] width 583 height 28
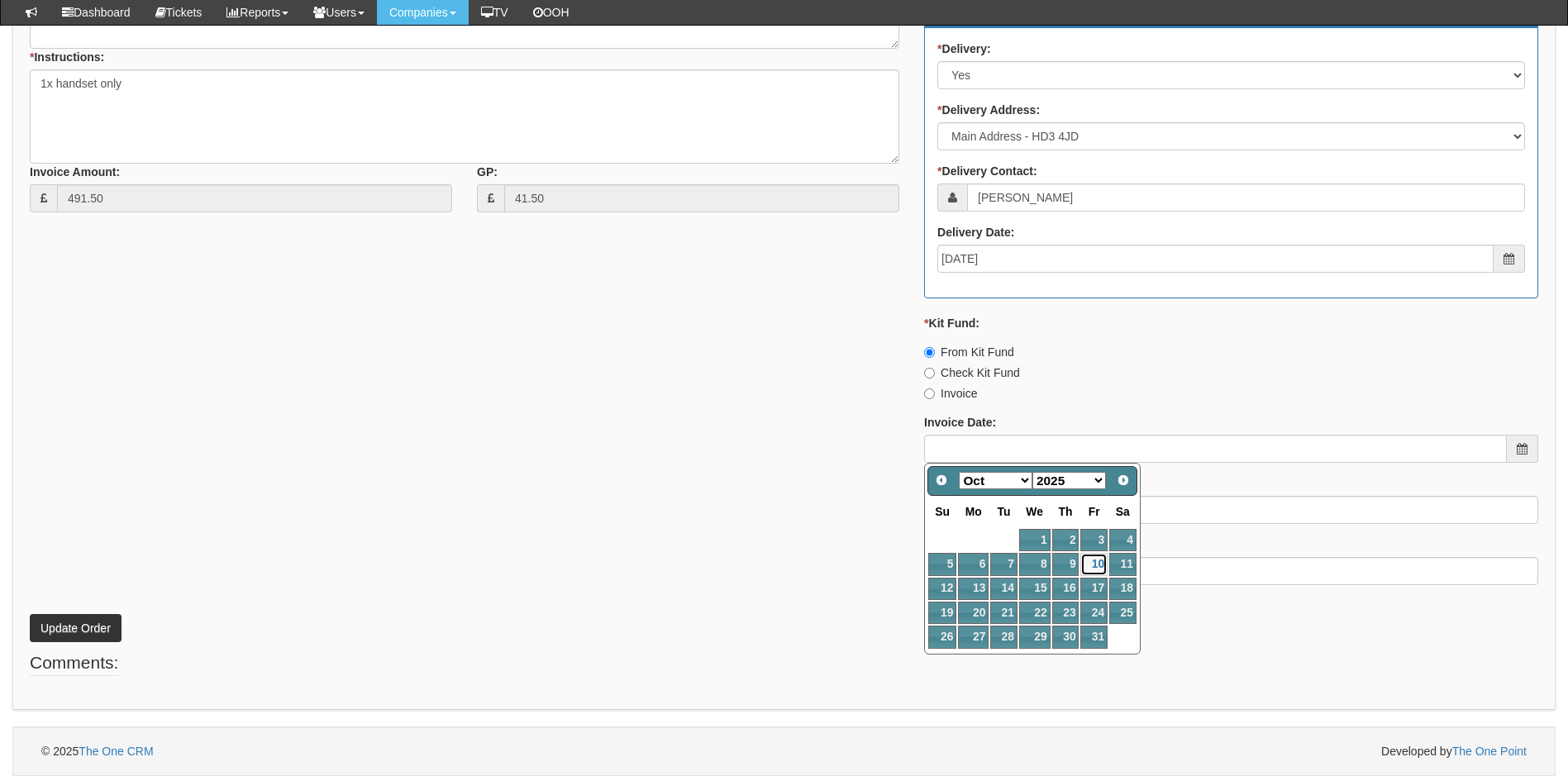
click at [1092, 562] on link "10" at bounding box center [1093, 564] width 26 height 22
type input "2025-10-10"
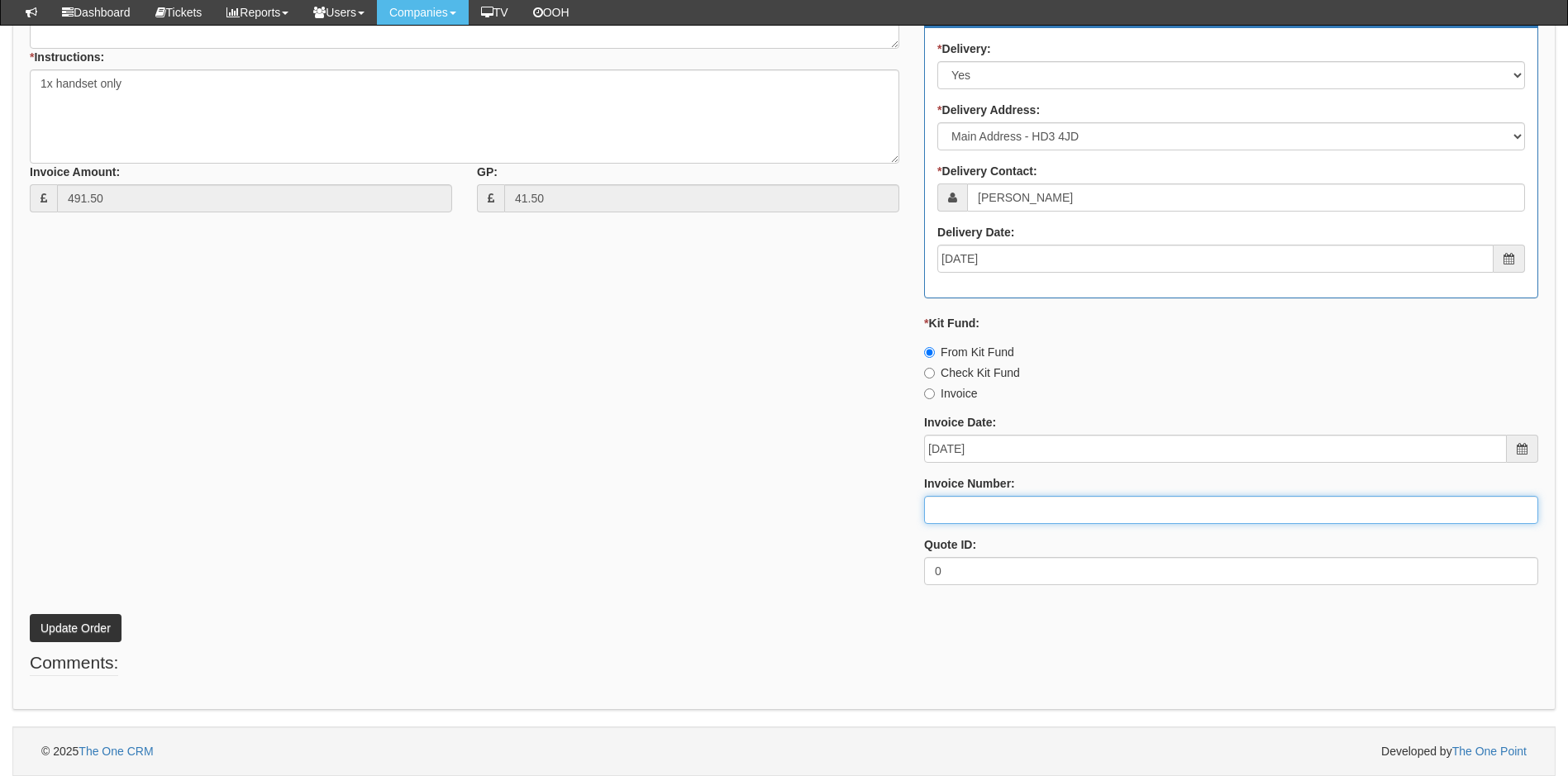
click at [984, 512] on input "Invoice Number:" at bounding box center [1231, 509] width 614 height 28
type input "207771"
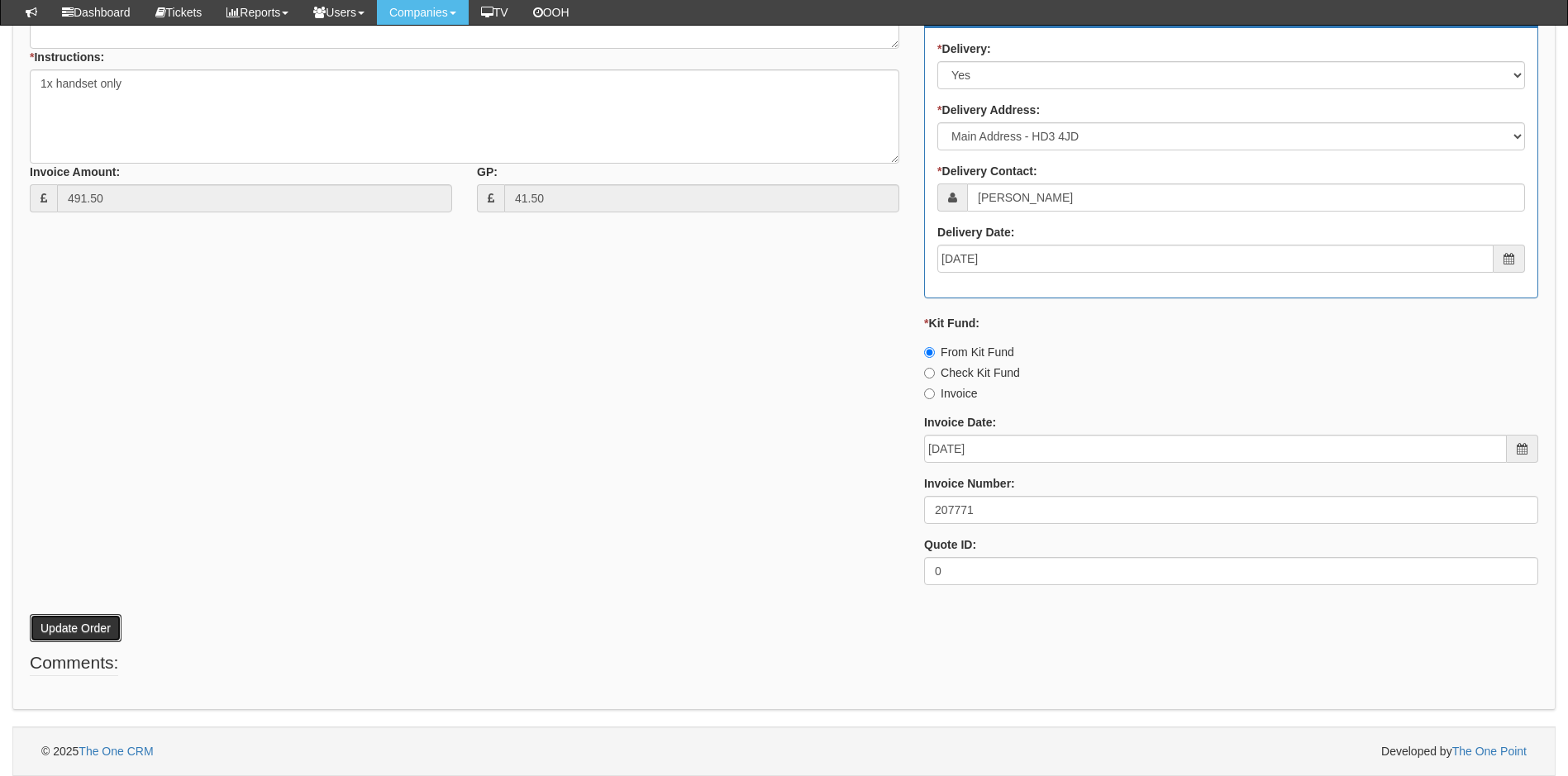
click at [104, 628] on button "Update Order" at bounding box center [76, 628] width 92 height 28
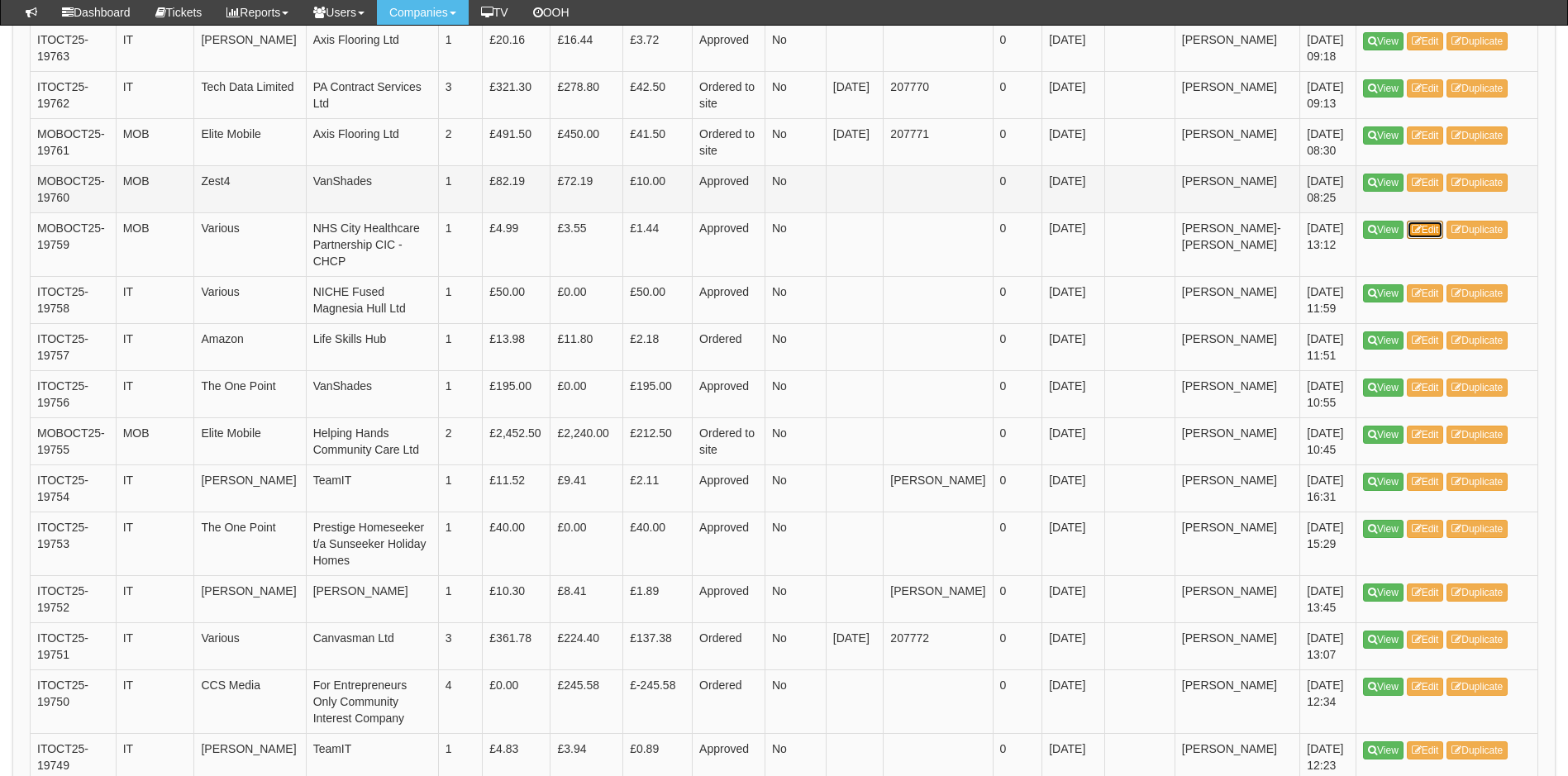
scroll to position [862, 0]
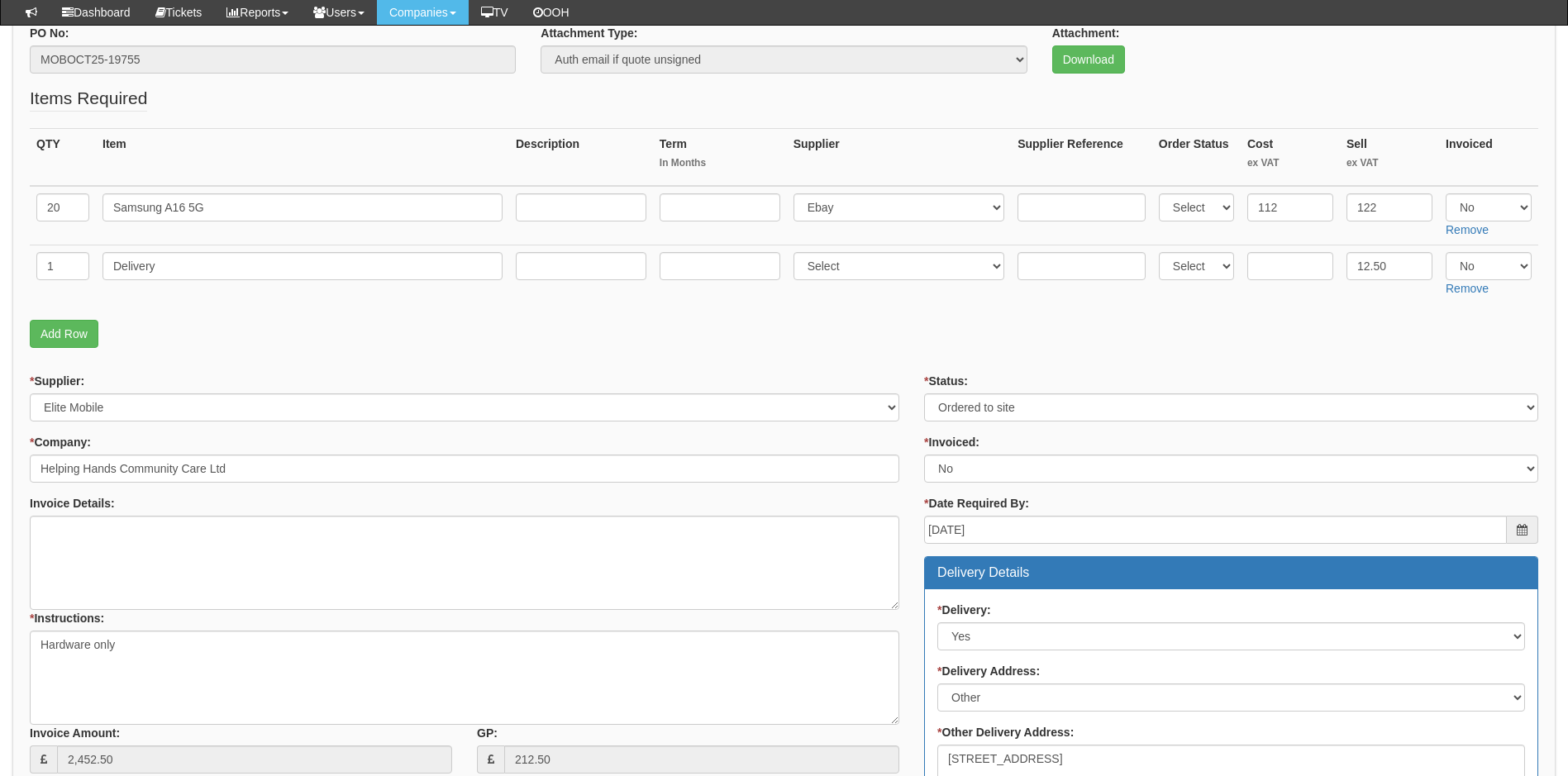
scroll to position [165, 0]
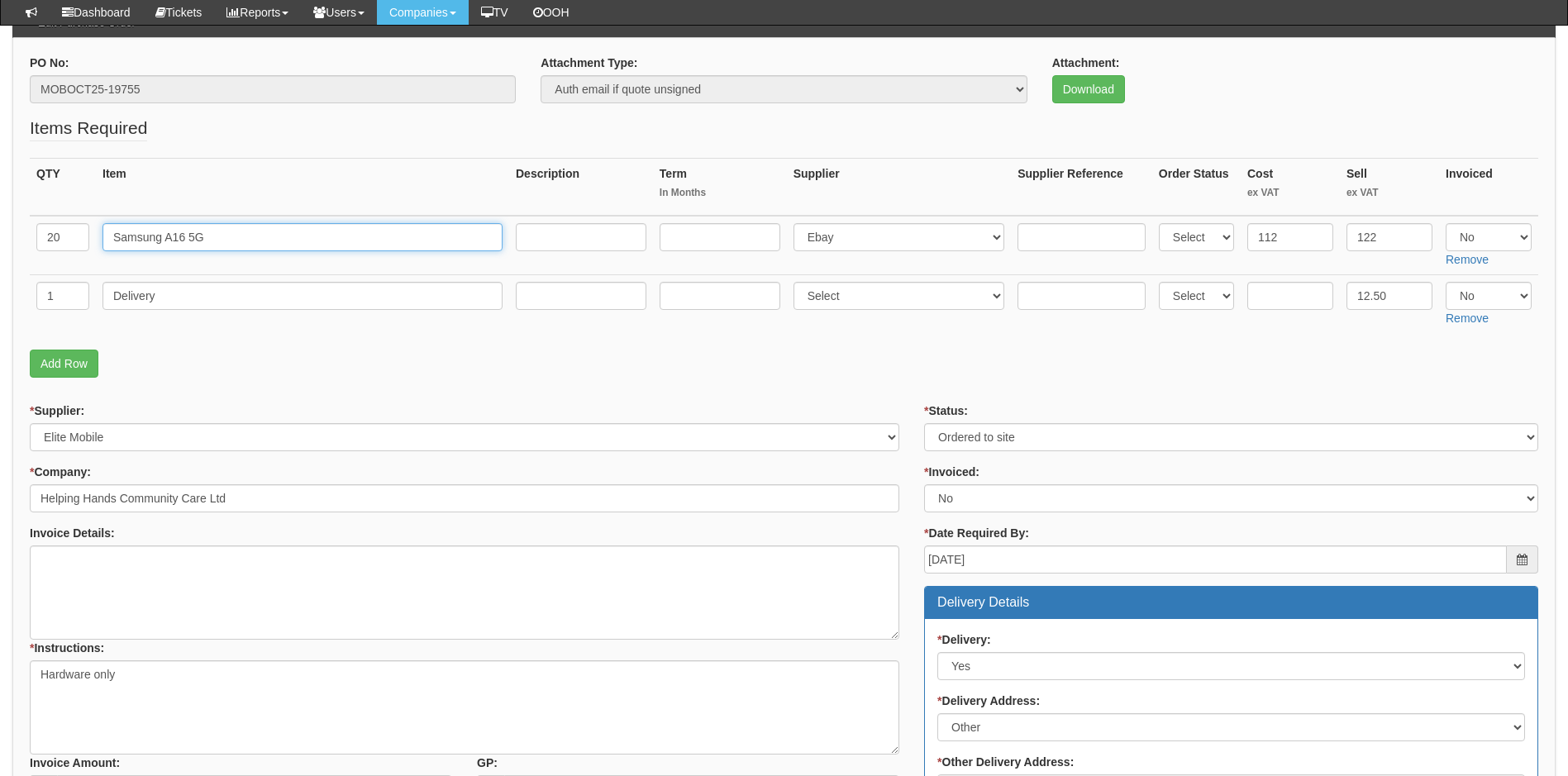
drag, startPoint x: 222, startPoint y: 232, endPoint x: 80, endPoint y: 236, distance: 142.1
click at [80, 236] on tr "20 Samsung A16 5G Select 123 REG.co.uk 1Password 3 4Gon AA Jones Electric Ltd A…" at bounding box center [784, 244] width 1508 height 59
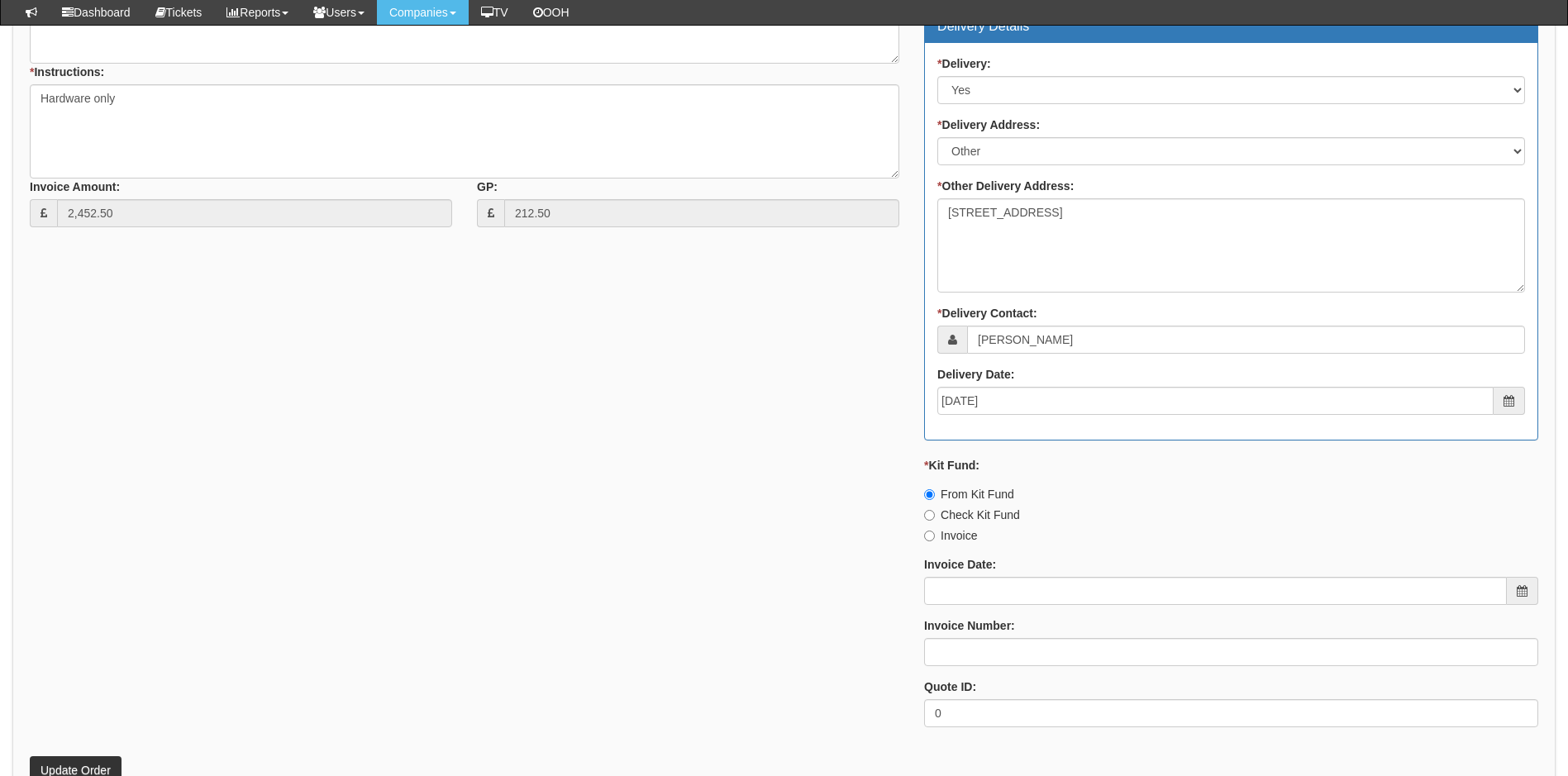
scroll to position [744, 0]
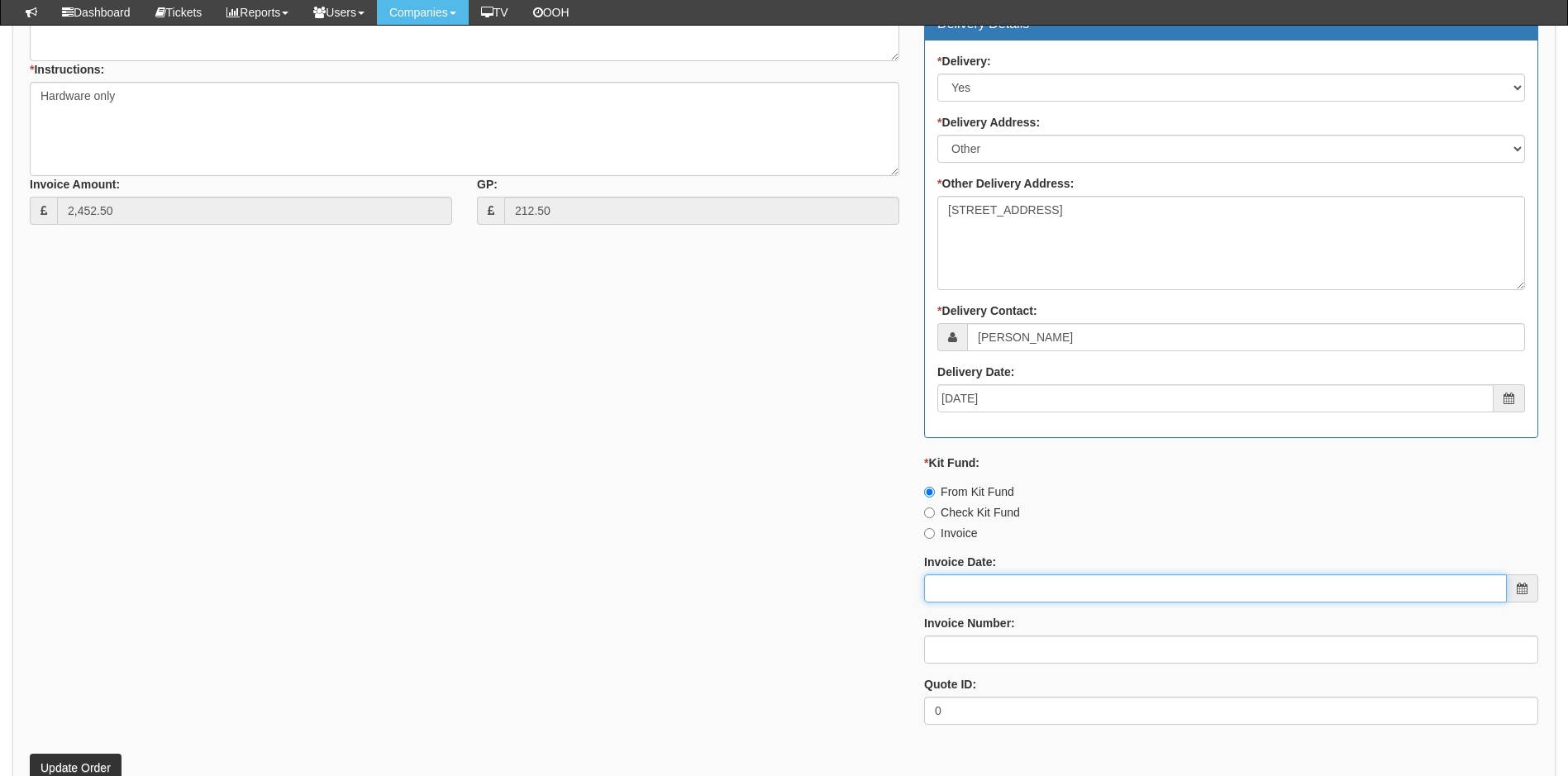
click at [1033, 585] on input "Invoice Date:" at bounding box center [1215, 588] width 583 height 28
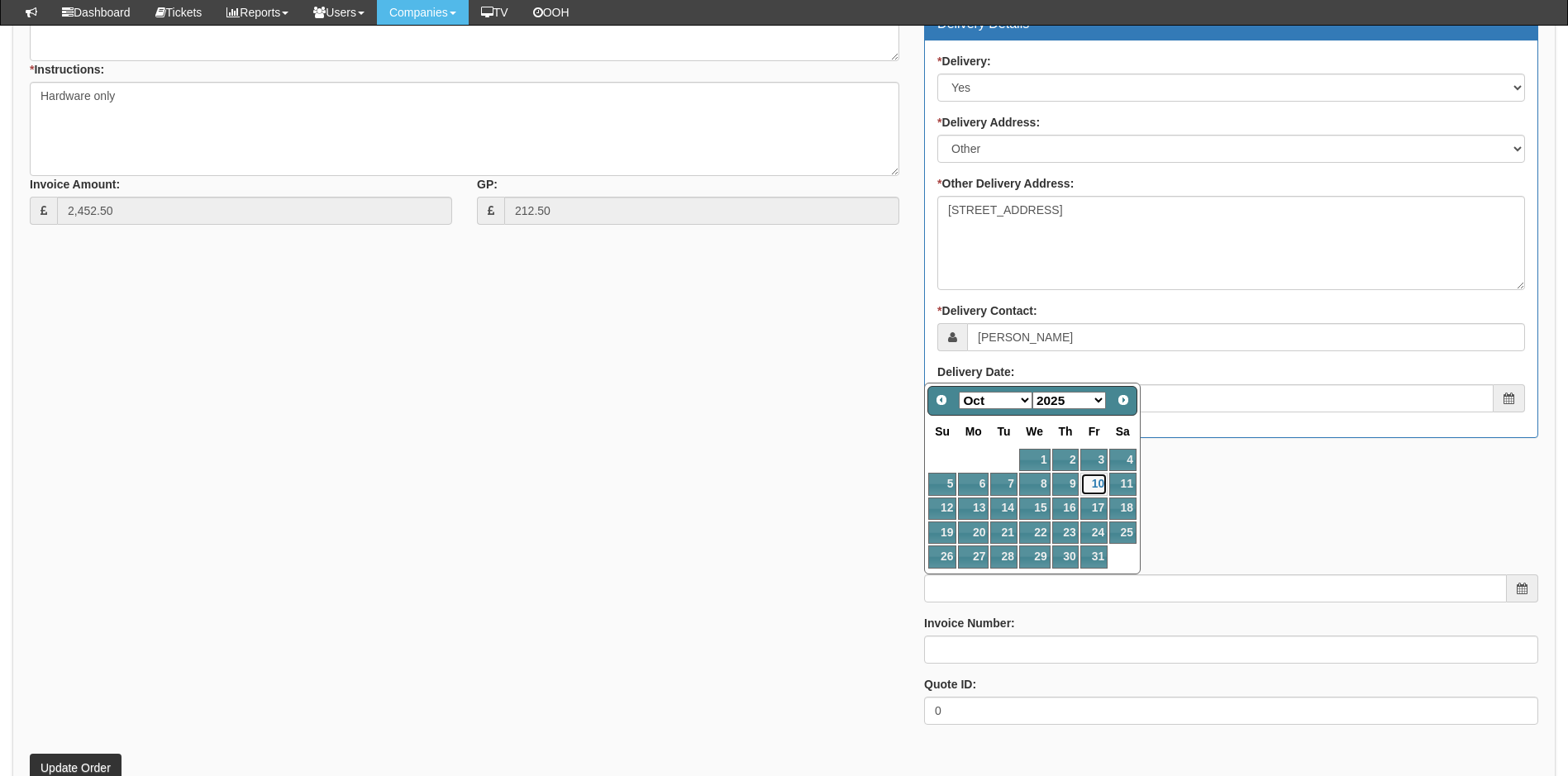
drag, startPoint x: 1094, startPoint y: 483, endPoint x: 1087, endPoint y: 503, distance: 21.2
click at [1094, 483] on link "10" at bounding box center [1093, 484] width 26 height 22
type input "2025-10-10"
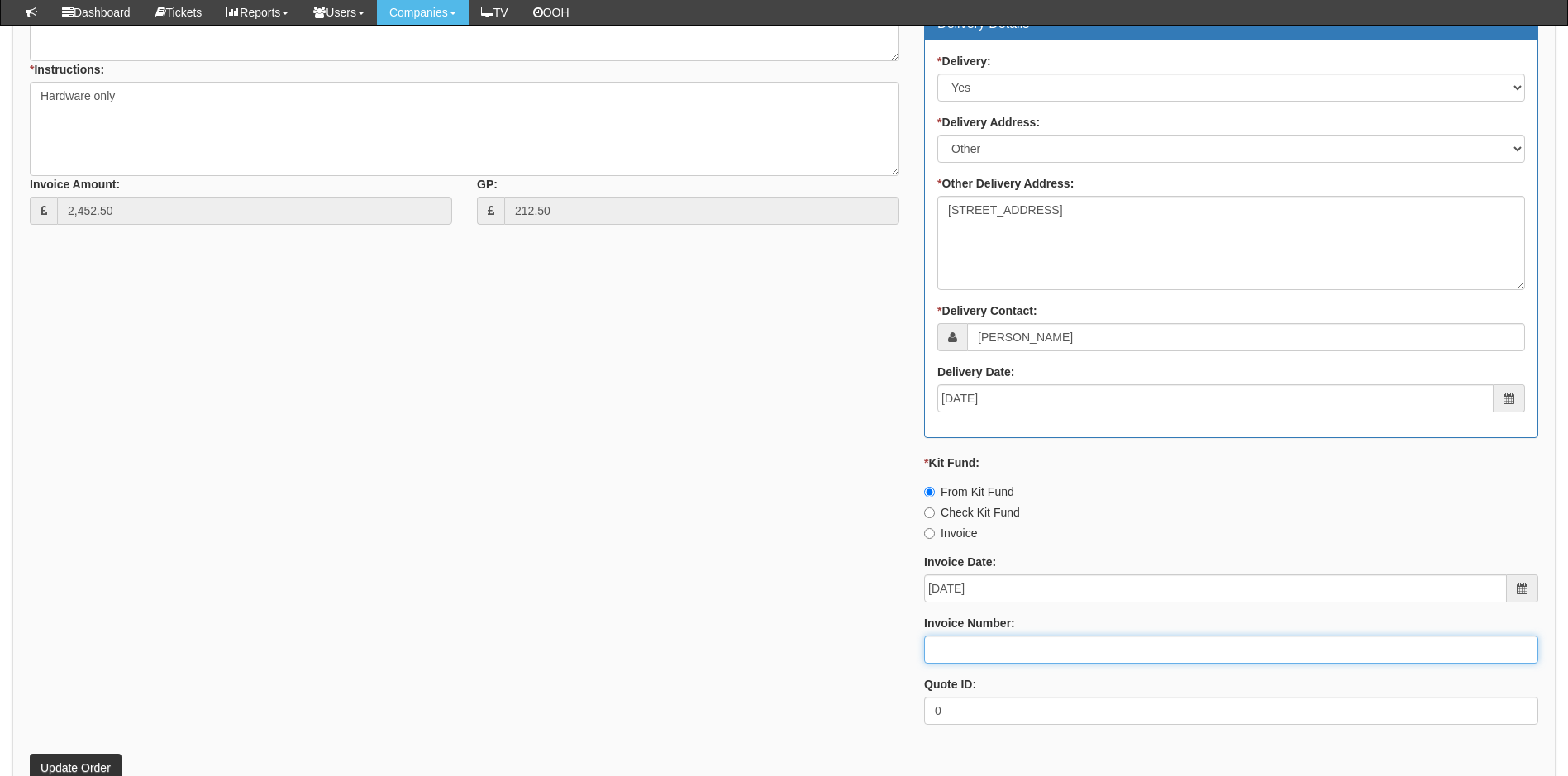
click at [1008, 646] on input "Invoice Number:" at bounding box center [1231, 649] width 614 height 28
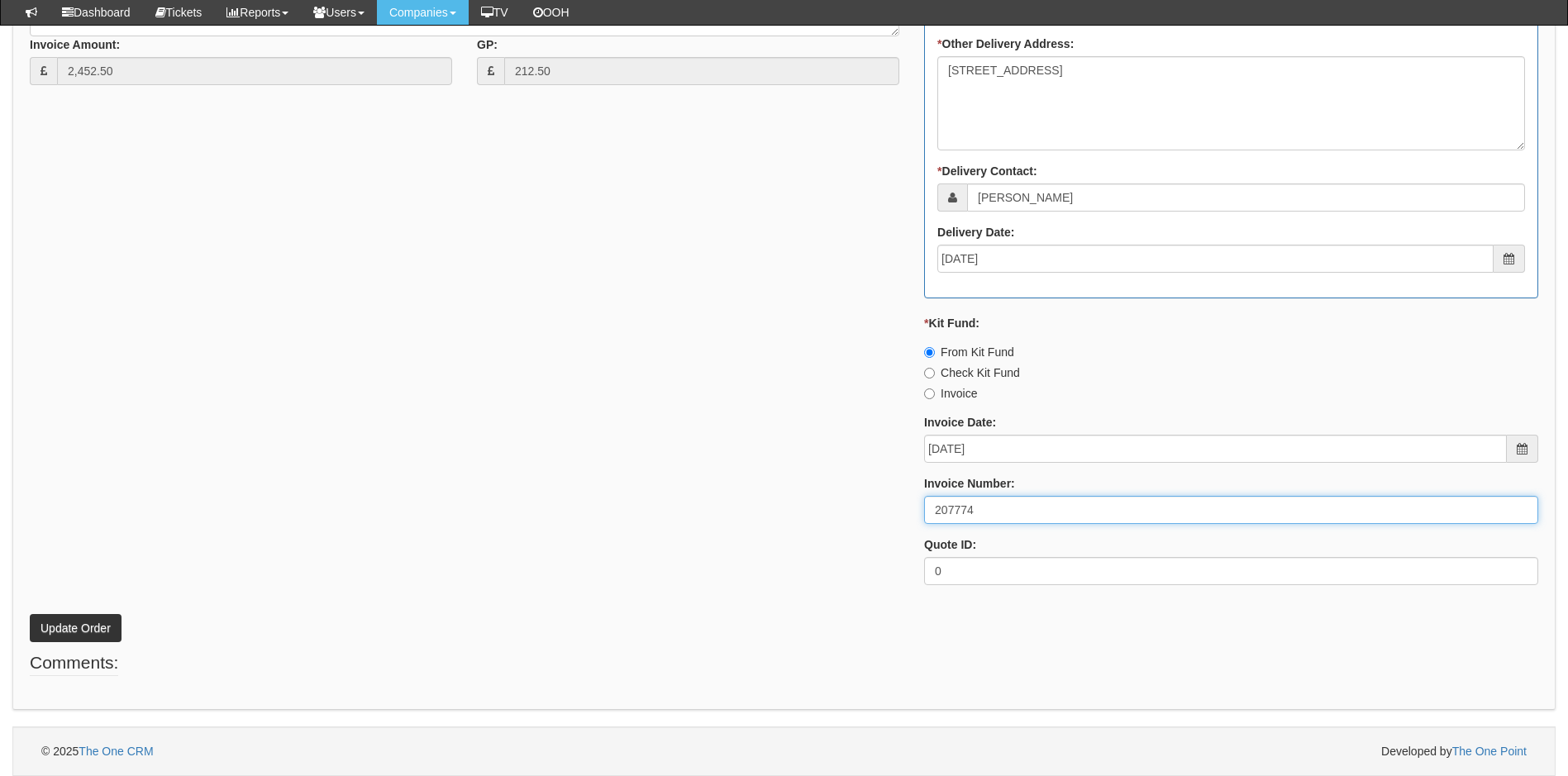
type input "207774"
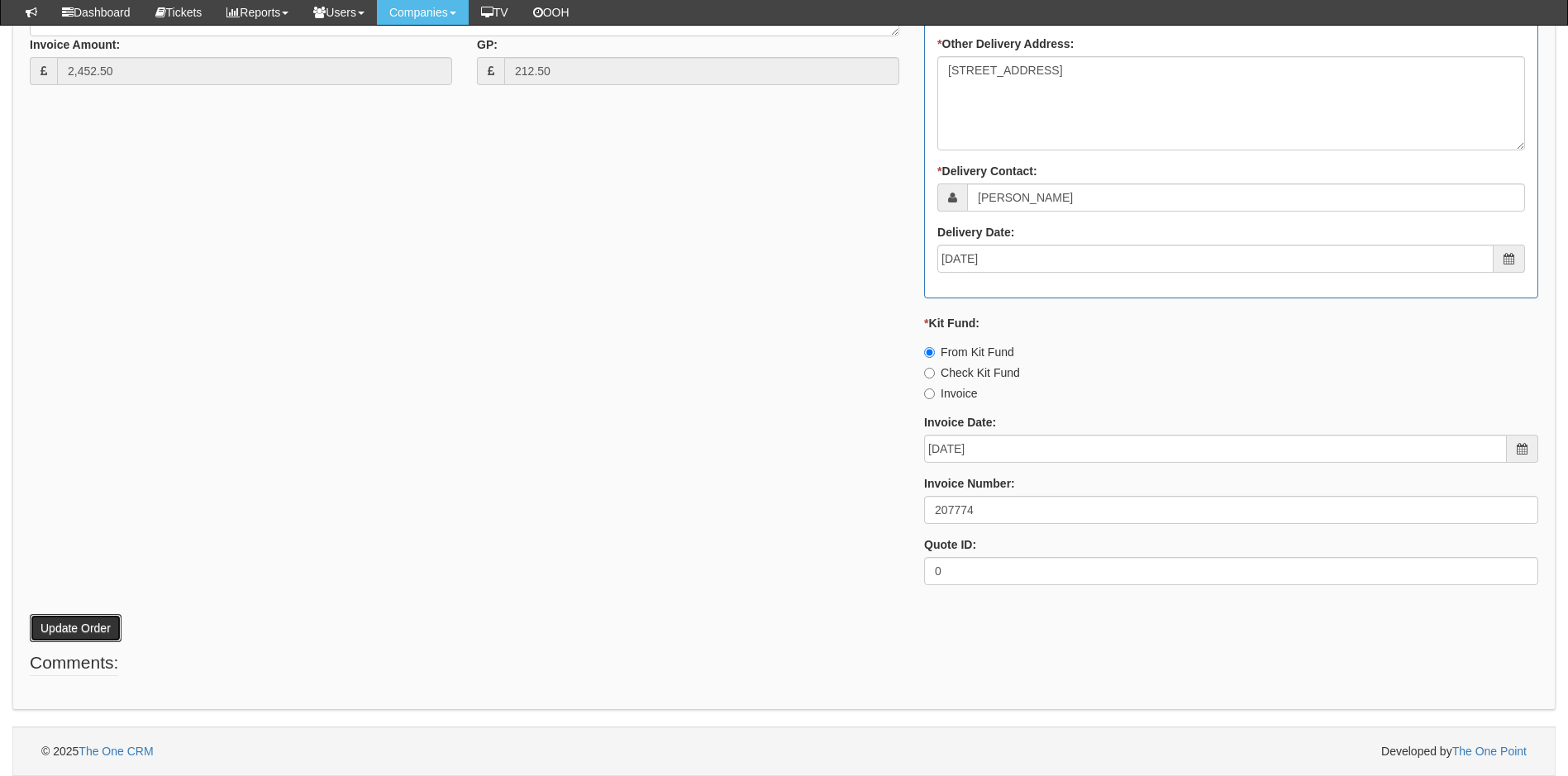
click at [76, 627] on button "Update Order" at bounding box center [76, 628] width 92 height 28
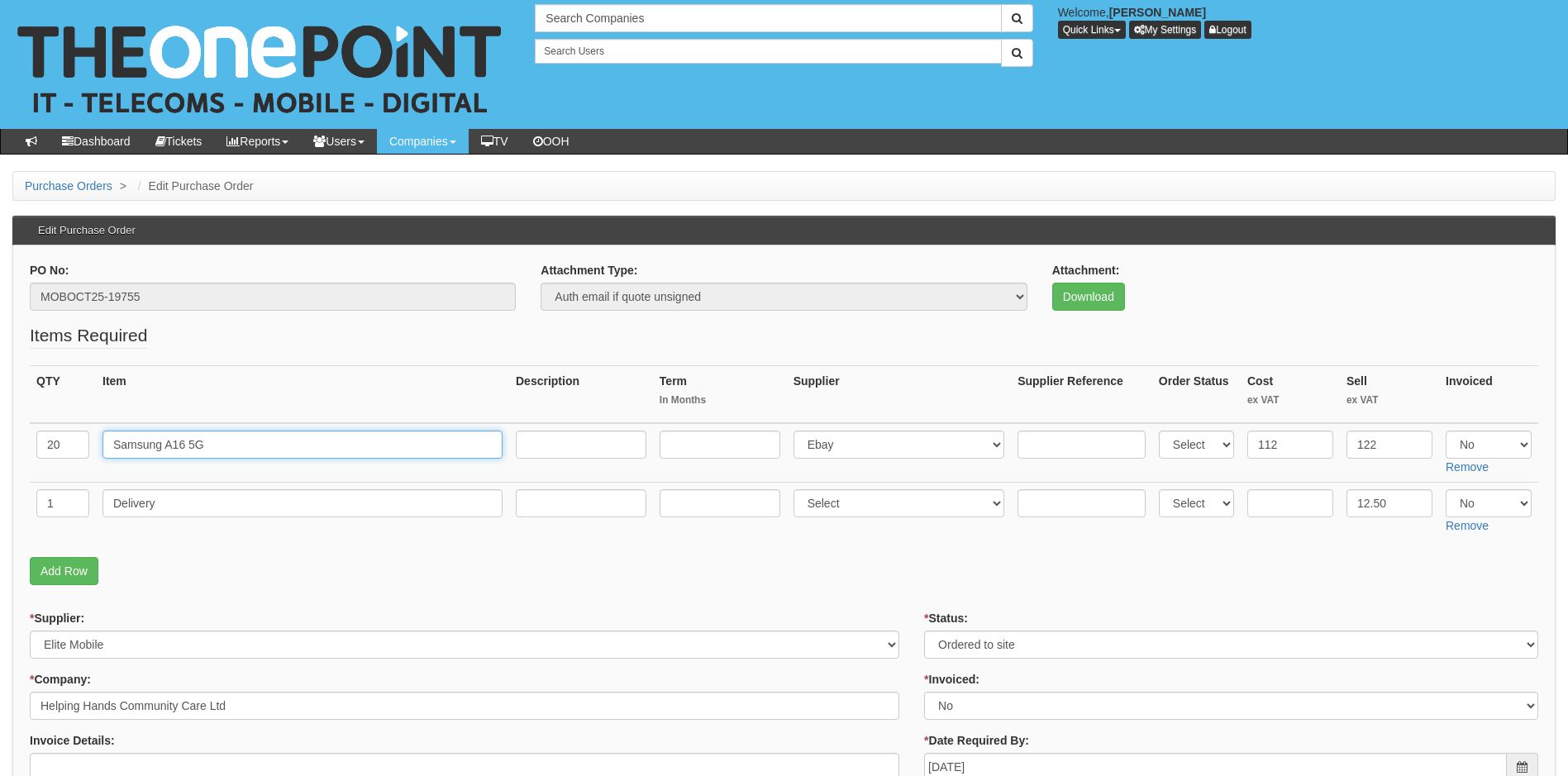
drag, startPoint x: 221, startPoint y: 445, endPoint x: 80, endPoint y: 449, distance: 141.1
click at [80, 449] on tr "20 Samsung A16 5G Select 123 REG.co.uk 1Password 3 4Gon AA Jones Electric Ltd A…" at bounding box center [784, 452] width 1508 height 59
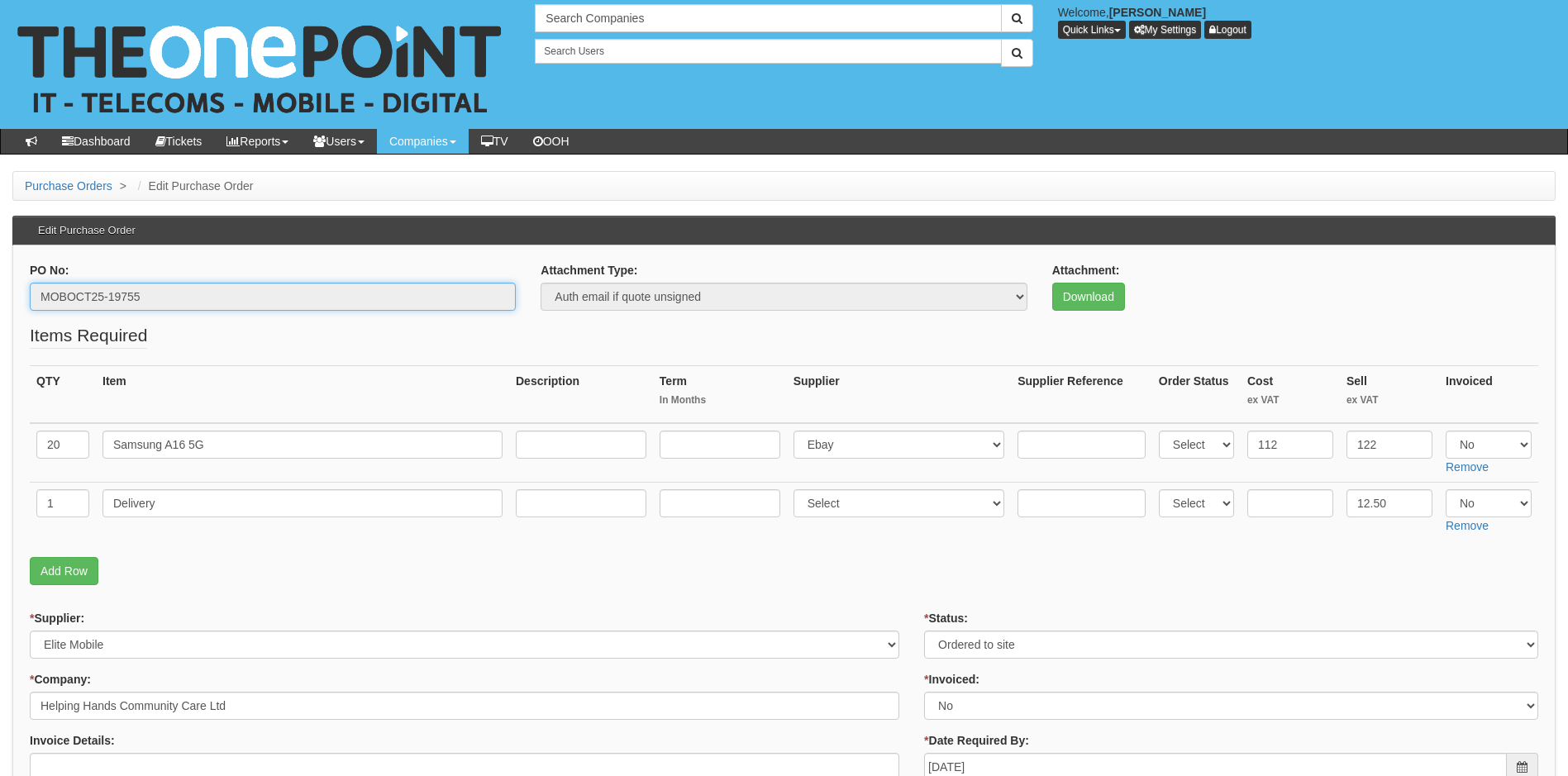
drag, startPoint x: 148, startPoint y: 296, endPoint x: 14, endPoint y: 296, distance: 134.0
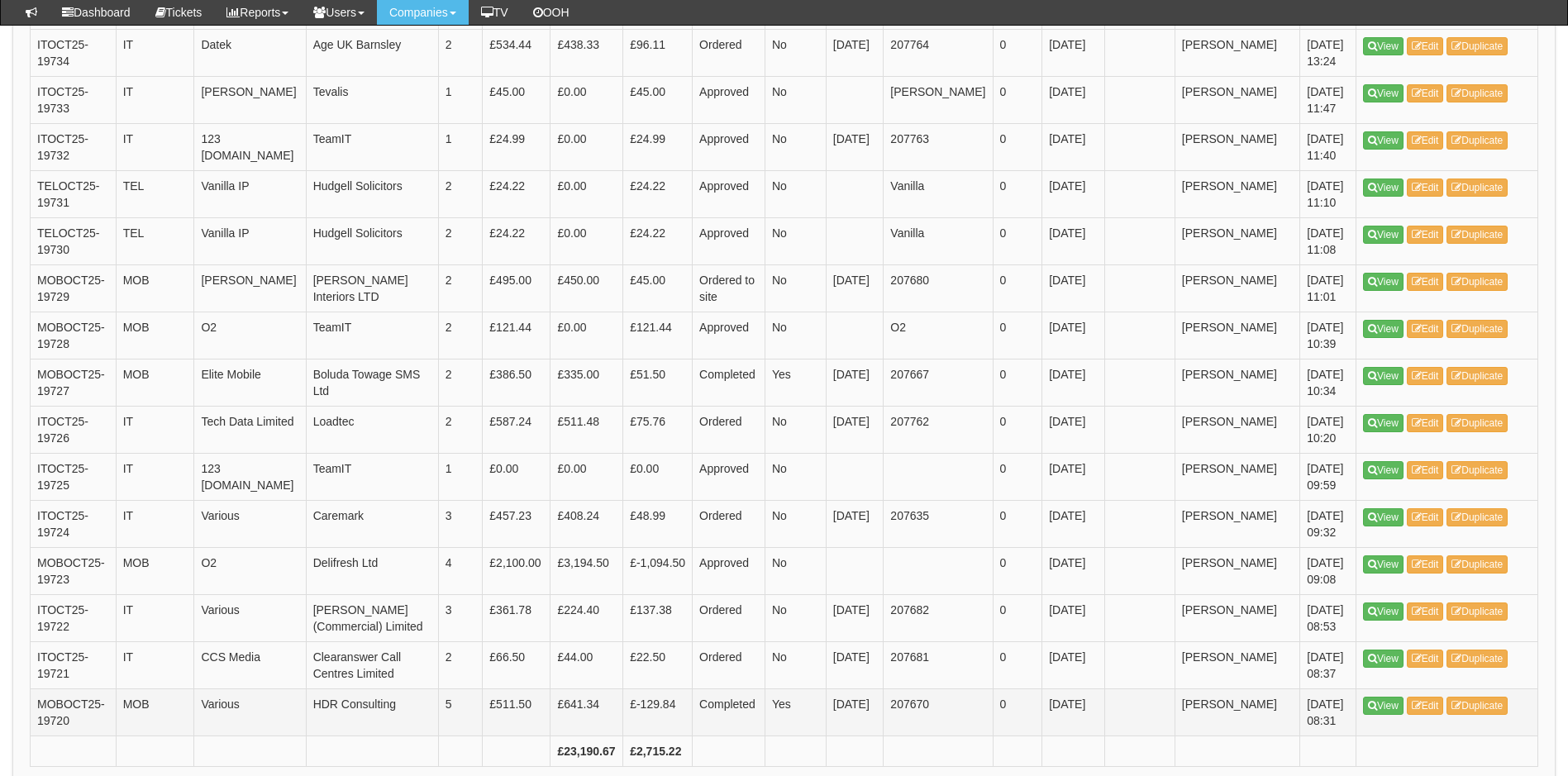
scroll to position [2393, 0]
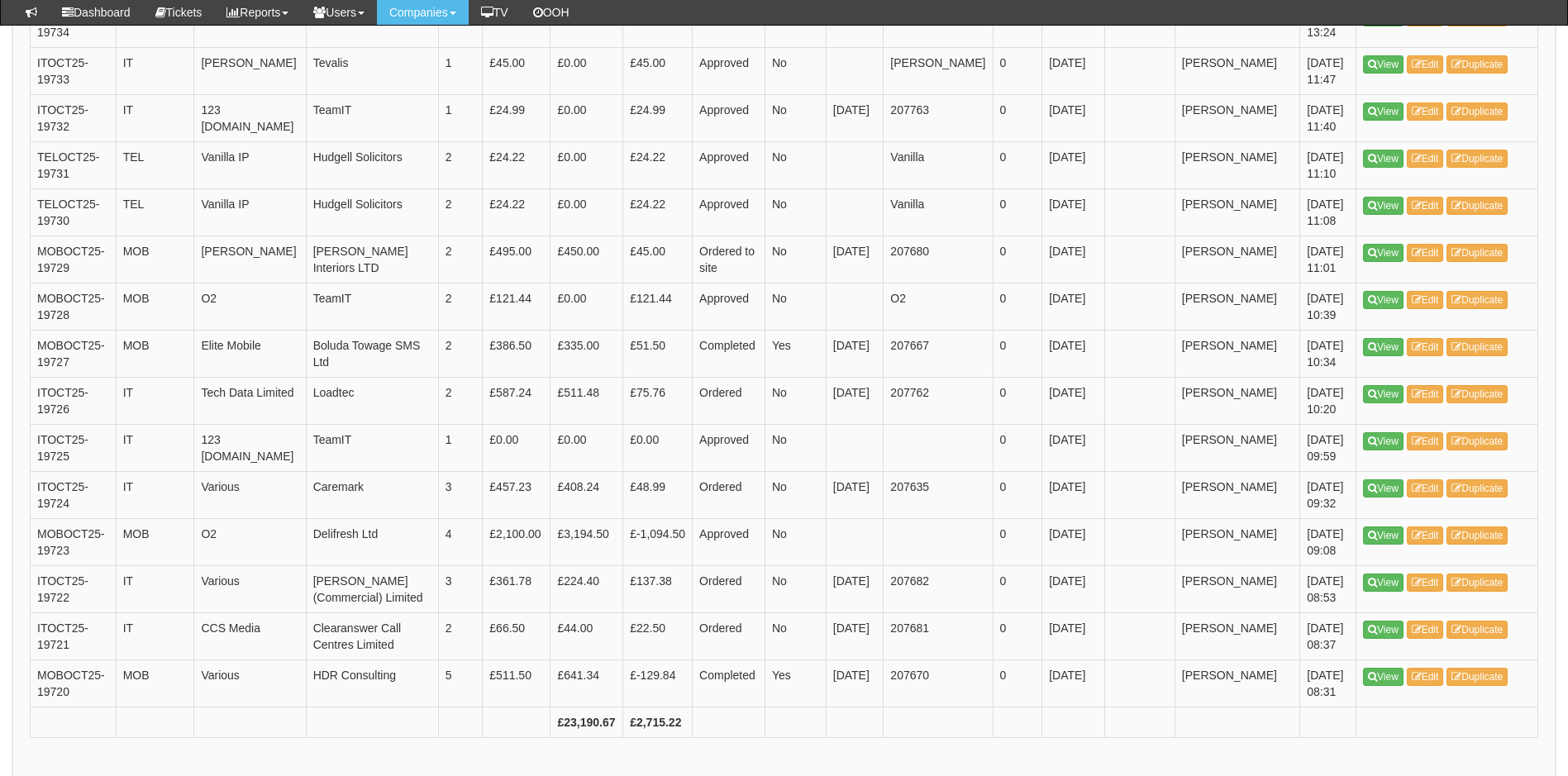
click at [126, 775] on link "2" at bounding box center [123, 789] width 19 height 18
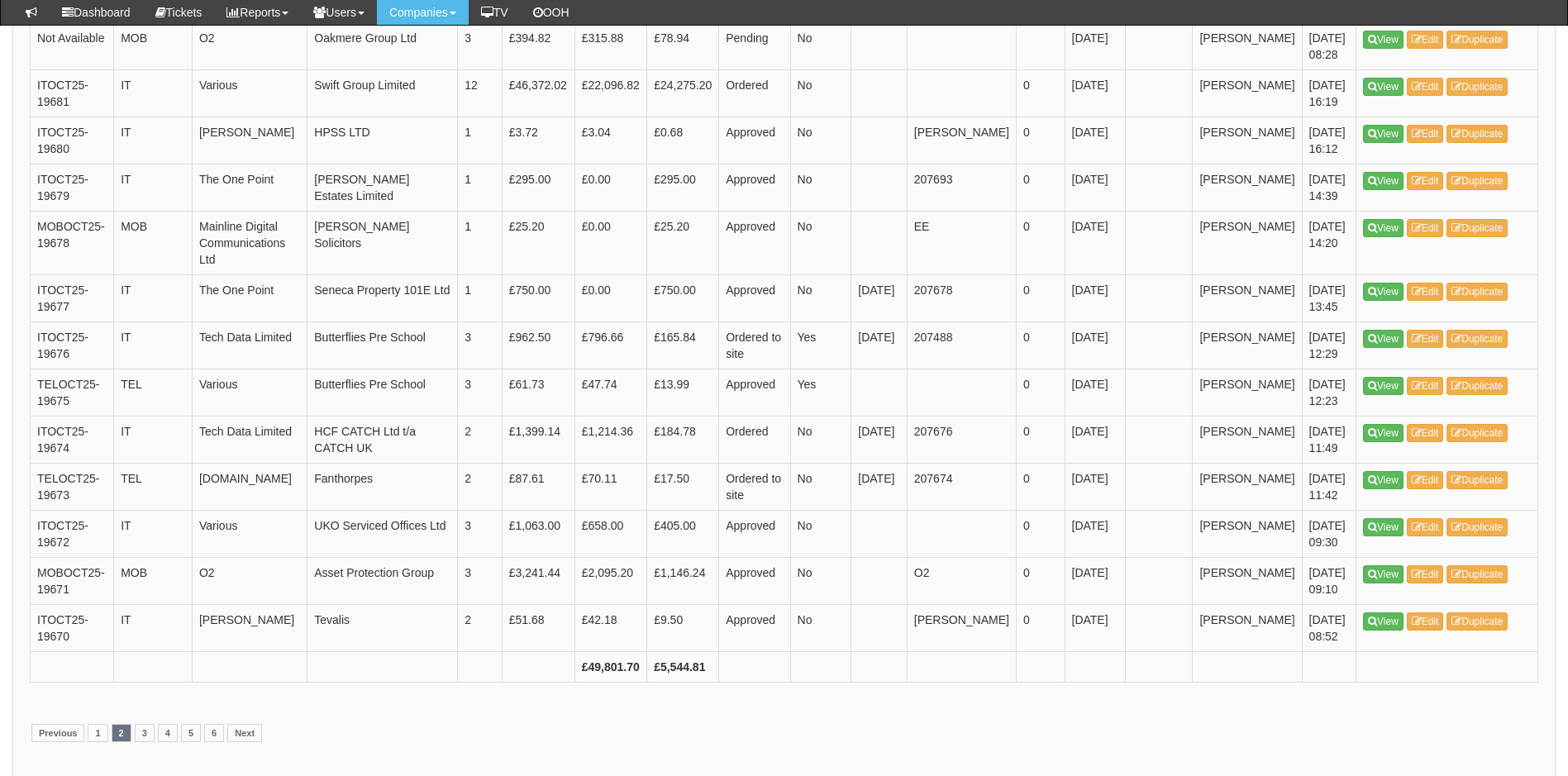
scroll to position [2372, 0]
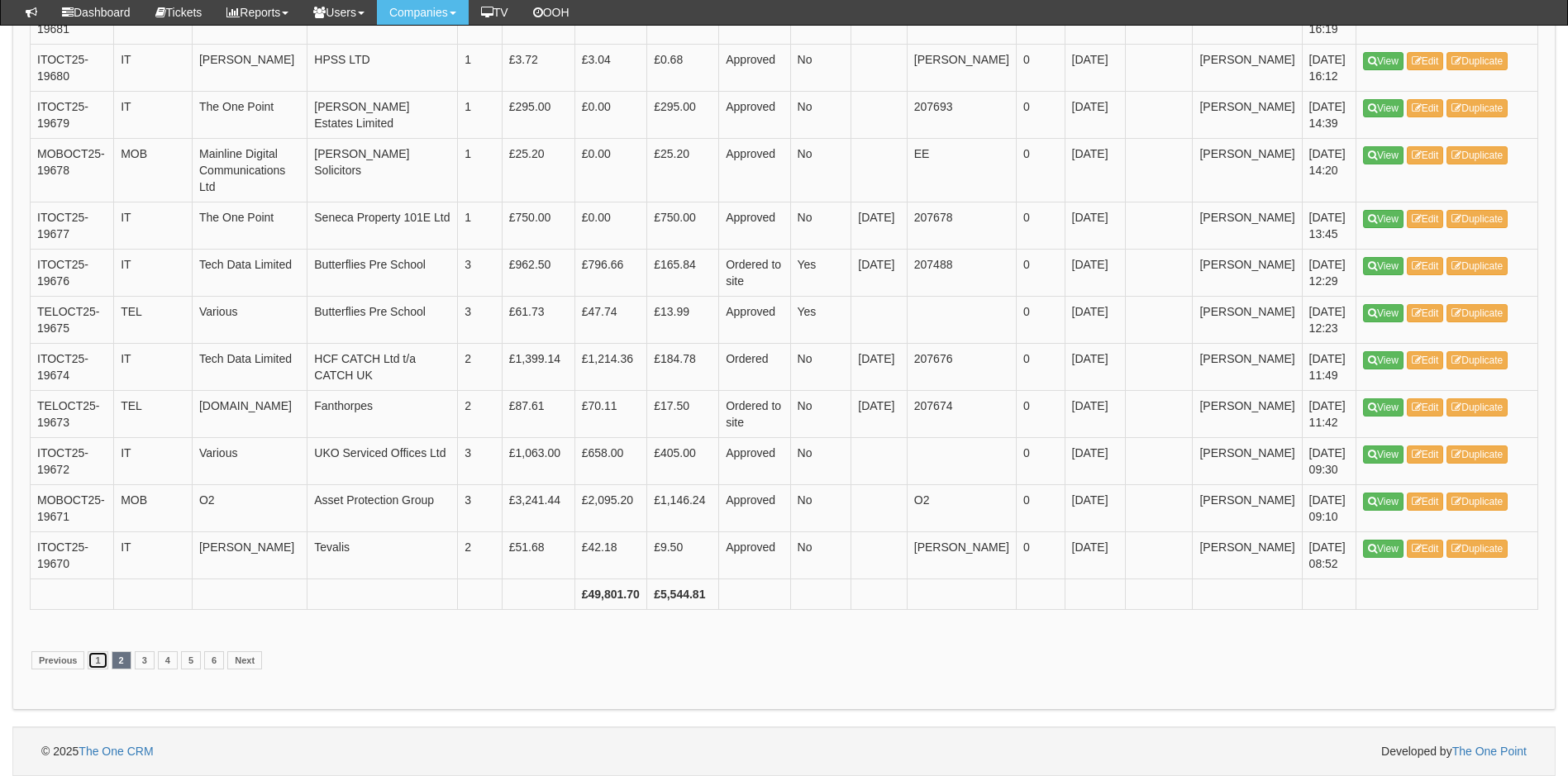
click at [94, 660] on link "1" at bounding box center [97, 661] width 19 height 18
